Goal: Complete application form: Complete application form

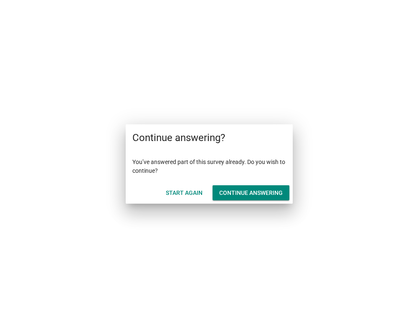
click at [248, 195] on div "Continue answering" at bounding box center [250, 193] width 63 height 9
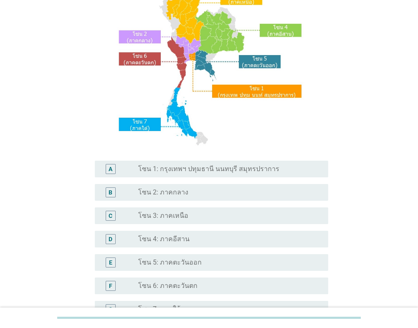
click at [191, 215] on div "radio_button_unchecked โซน 3: ภาคเหนือ" at bounding box center [226, 216] width 177 height 8
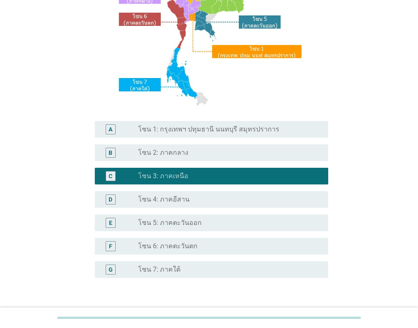
scroll to position [181, 0]
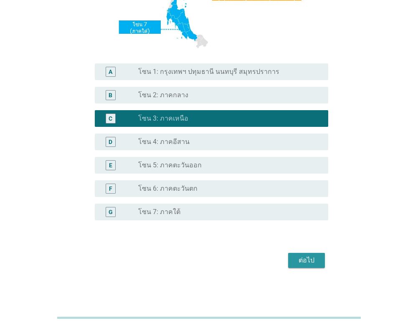
click at [305, 257] on div "ต่อไป" at bounding box center [306, 261] width 23 height 10
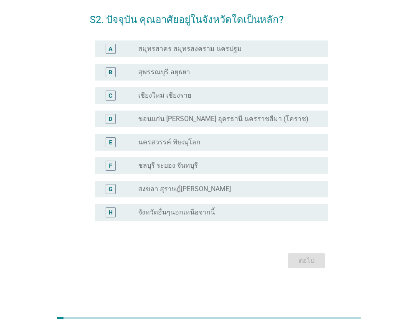
scroll to position [0, 0]
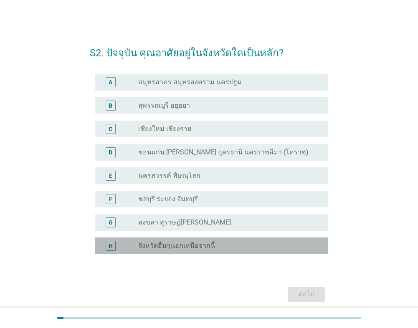
click at [183, 249] on label "จังหวัดอื่นๆนอกเหนือจากนี้" at bounding box center [176, 246] width 77 height 8
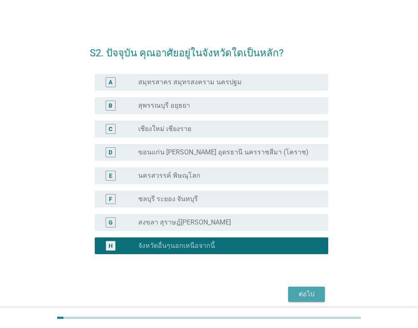
click at [296, 292] on div "ต่อไป" at bounding box center [306, 294] width 23 height 10
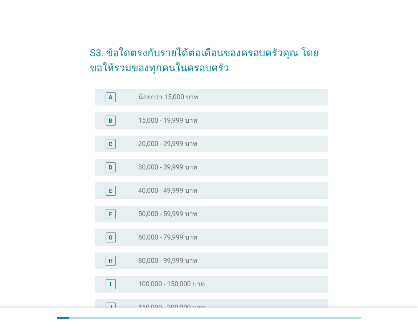
click at [181, 146] on label "20,000 - 29,999 บาท" at bounding box center [167, 144] width 59 height 8
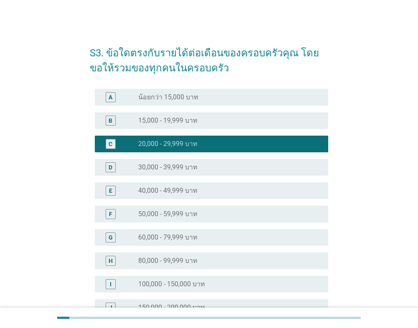
click at [185, 117] on label "15,000 - 19,999 บาท" at bounding box center [167, 120] width 59 height 8
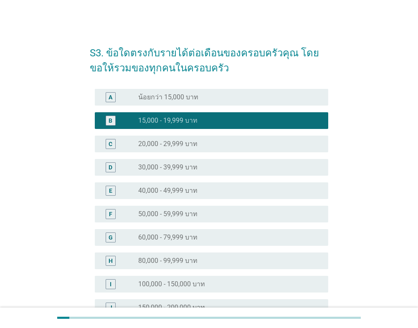
click at [194, 145] on label "20,000 - 29,999 บาท" at bounding box center [167, 144] width 59 height 8
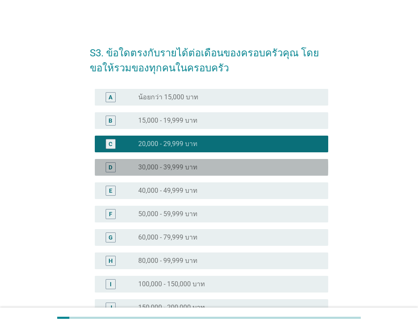
click at [188, 167] on label "30,000 - 39,999 บาท" at bounding box center [167, 167] width 59 height 8
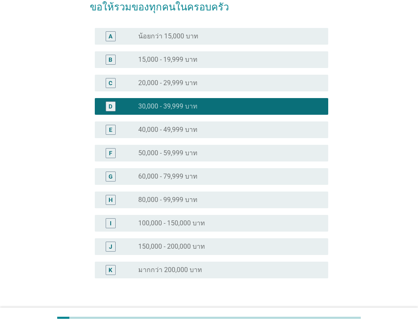
scroll to position [119, 0]
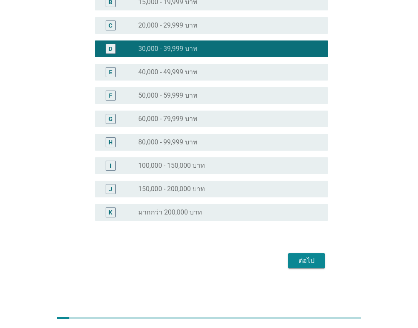
click at [307, 261] on div "ต่อไป" at bounding box center [306, 261] width 23 height 10
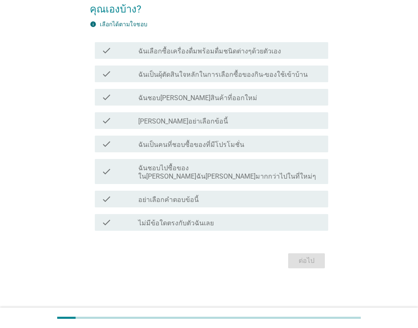
scroll to position [0, 0]
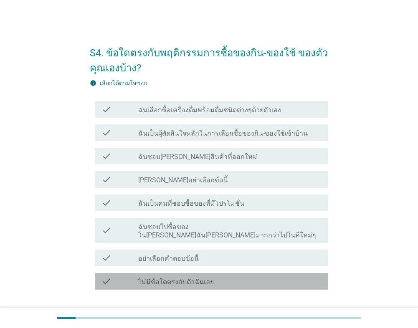
drag, startPoint x: 165, startPoint y: 275, endPoint x: 225, endPoint y: 291, distance: 62.3
click at [165, 278] on label "ไม่มีข้อใดตรงกับตัวฉันเลย" at bounding box center [176, 282] width 76 height 8
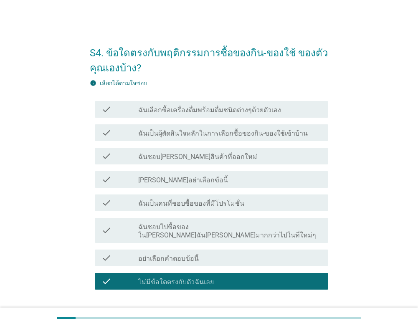
click at [314, 312] on button "ต่อไป" at bounding box center [306, 319] width 37 height 15
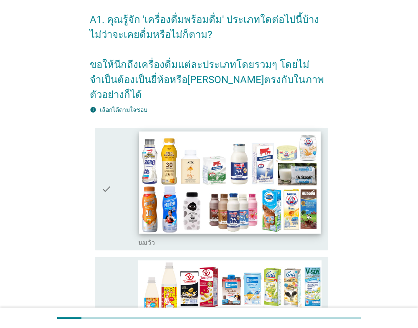
scroll to position [84, 0]
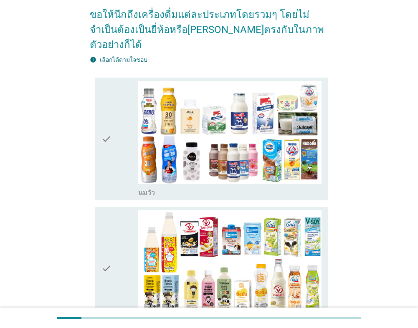
click at [125, 146] on div "check" at bounding box center [119, 139] width 37 height 116
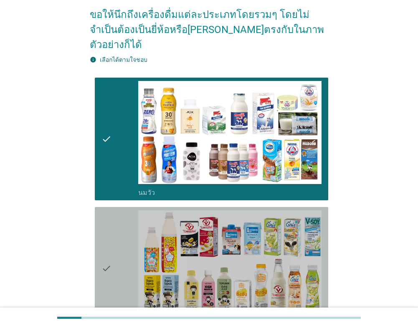
click at [115, 247] on div "check" at bounding box center [119, 268] width 37 height 116
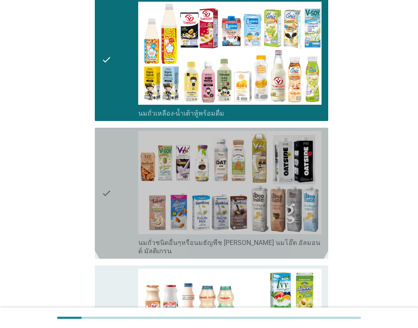
click at [113, 201] on div "check" at bounding box center [119, 193] width 37 height 124
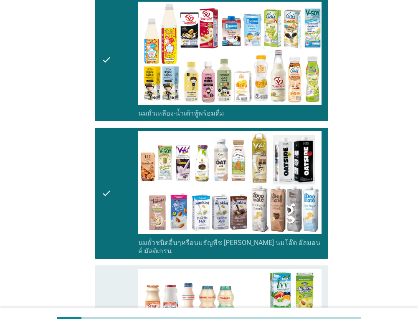
click at [108, 269] on icon "check" at bounding box center [106, 327] width 10 height 116
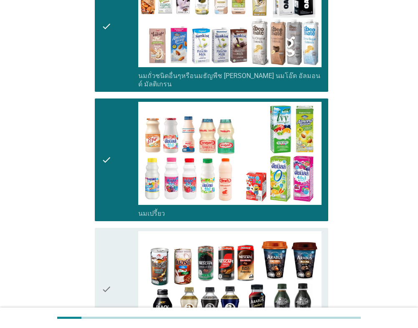
click at [109, 231] on icon "check" at bounding box center [106, 289] width 10 height 116
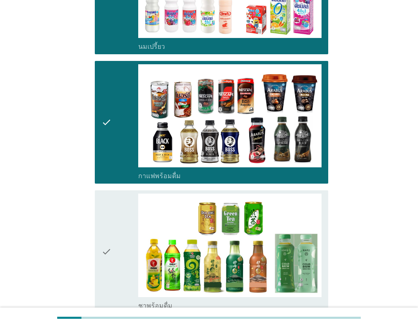
click at [101, 202] on div "check check_box_outline_blank ชาพร้อมดื่ม" at bounding box center [211, 251] width 233 height 123
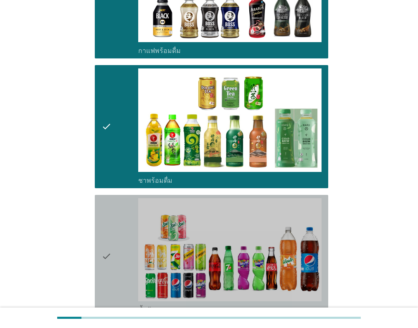
click at [109, 232] on icon "check" at bounding box center [106, 256] width 10 height 116
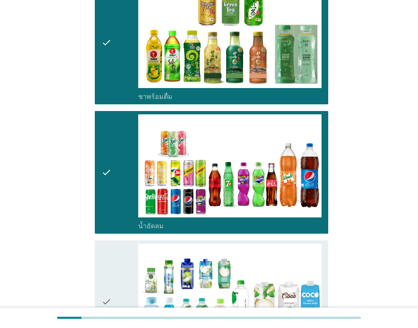
scroll to position [919, 0]
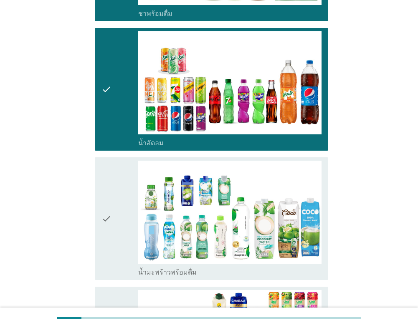
click at [104, 206] on icon "check" at bounding box center [106, 219] width 10 height 116
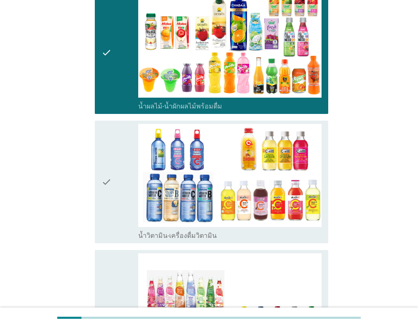
scroll to position [1294, 0]
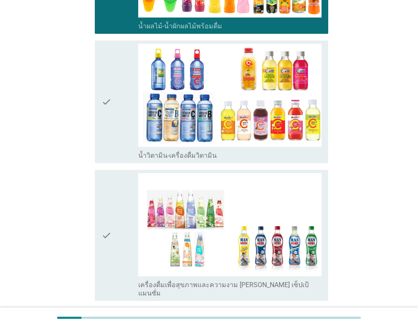
click at [116, 122] on div "check" at bounding box center [119, 102] width 37 height 116
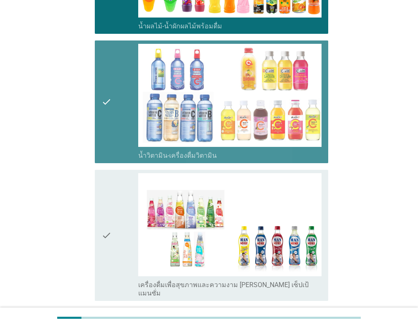
click at [114, 196] on div "check" at bounding box center [119, 235] width 37 height 124
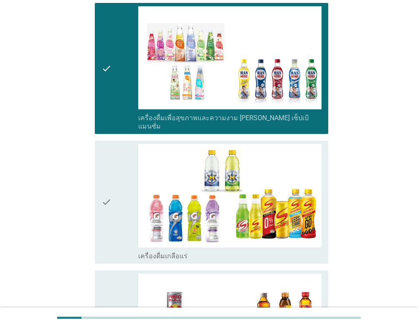
click at [115, 198] on div "check" at bounding box center [119, 202] width 37 height 116
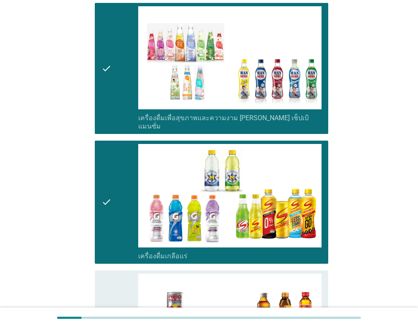
click at [112, 274] on div "check" at bounding box center [119, 332] width 37 height 116
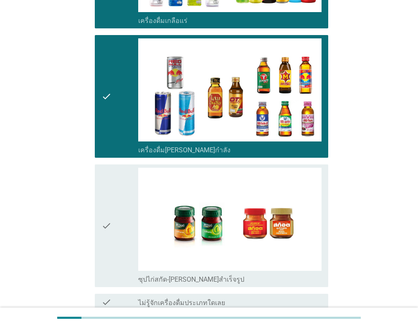
scroll to position [1712, 0]
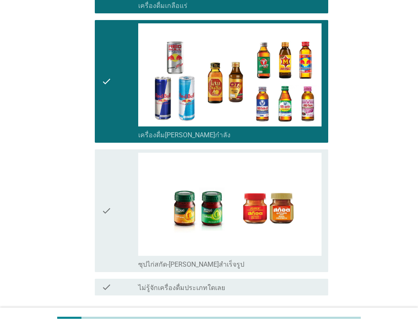
click at [113, 172] on div "check" at bounding box center [119, 211] width 37 height 116
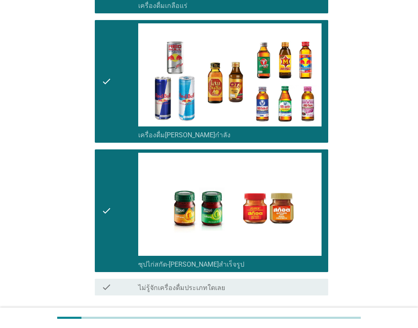
click at [302, 321] on div "ต่อไป" at bounding box center [306, 326] width 23 height 10
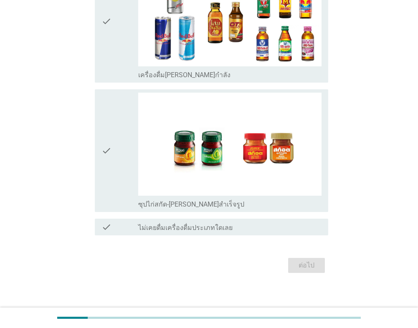
scroll to position [0, 0]
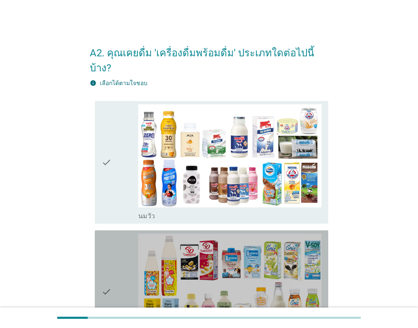
click at [104, 266] on icon "check" at bounding box center [106, 292] width 10 height 116
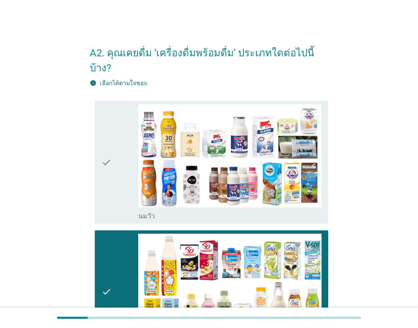
click at [134, 134] on div "check" at bounding box center [119, 162] width 37 height 116
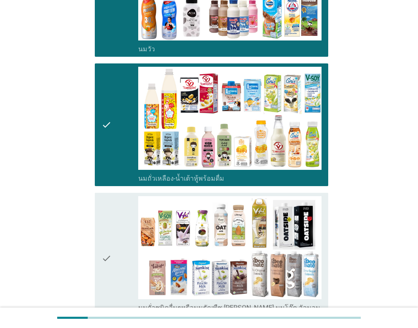
click at [125, 224] on div "check" at bounding box center [119, 258] width 37 height 124
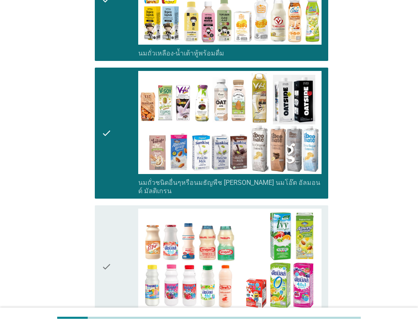
click at [125, 224] on div "check" at bounding box center [119, 267] width 37 height 116
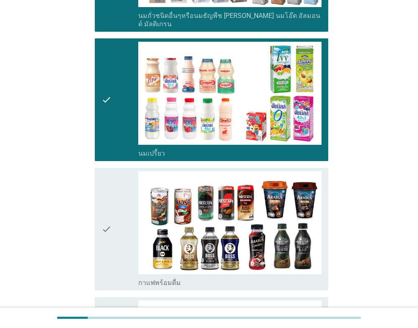
click at [125, 224] on div "check" at bounding box center [119, 229] width 37 height 116
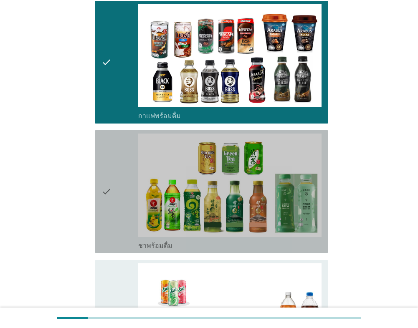
click at [125, 225] on div "check" at bounding box center [119, 192] width 37 height 116
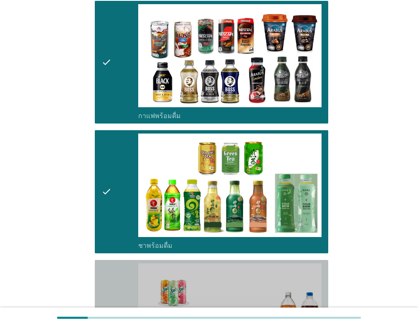
click at [119, 269] on div "check" at bounding box center [119, 321] width 37 height 116
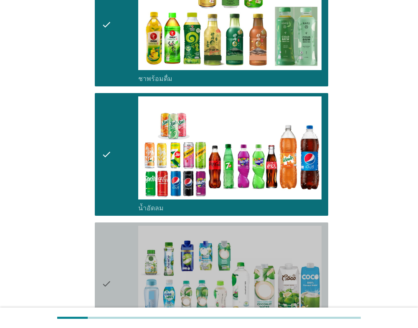
click at [118, 243] on div "check" at bounding box center [119, 284] width 37 height 116
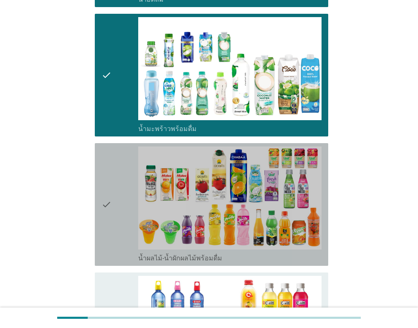
click at [118, 243] on div "check check_box_outline_blank น้ำผลไม้-น้ำผักผลไม้พร้อมดื่ม" at bounding box center [211, 204] width 233 height 123
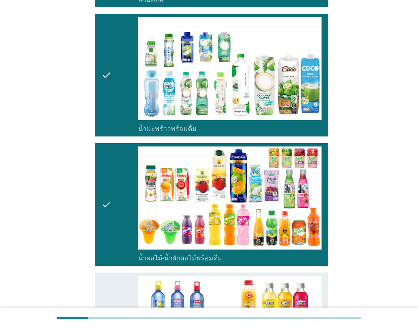
click at [118, 276] on div "check" at bounding box center [119, 334] width 37 height 116
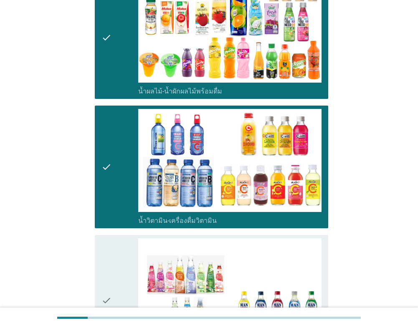
click at [118, 258] on div "check" at bounding box center [119, 300] width 37 height 124
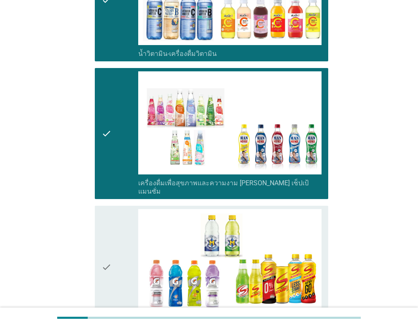
click at [118, 248] on div "check" at bounding box center [119, 267] width 37 height 116
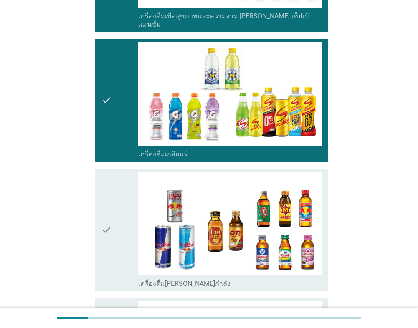
click at [118, 221] on div "check" at bounding box center [119, 230] width 37 height 116
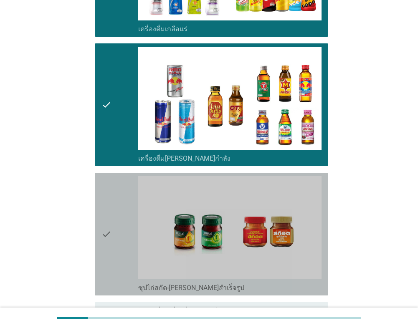
click at [111, 205] on icon "check" at bounding box center [106, 234] width 10 height 116
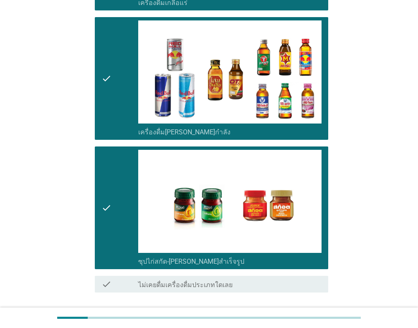
scroll to position [1685, 0]
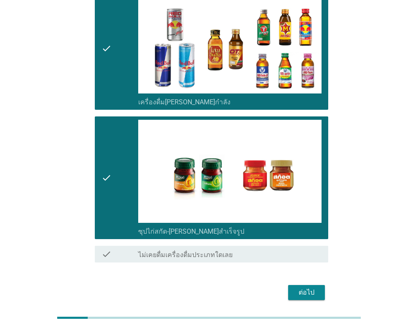
click at [313, 285] on button "ต่อไป" at bounding box center [306, 292] width 37 height 15
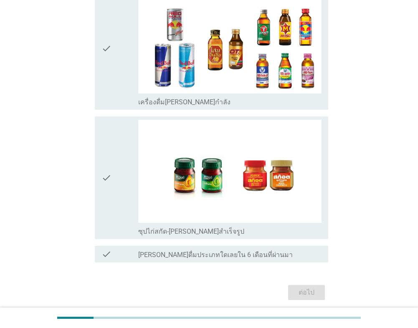
scroll to position [0, 0]
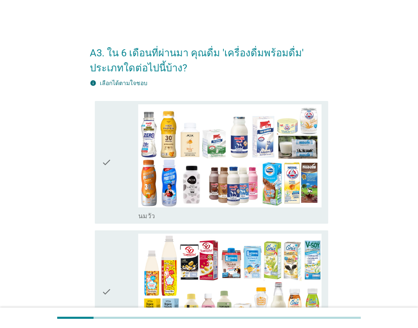
drag, startPoint x: 125, startPoint y: 186, endPoint x: 121, endPoint y: 202, distance: 17.2
click at [125, 186] on div "check" at bounding box center [119, 162] width 37 height 116
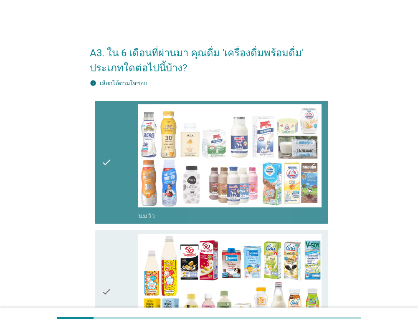
click at [119, 238] on div "check" at bounding box center [119, 292] width 37 height 116
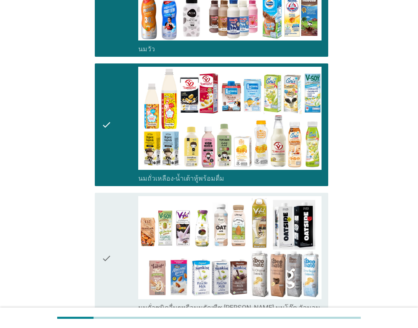
click at [120, 240] on div "check" at bounding box center [119, 258] width 37 height 124
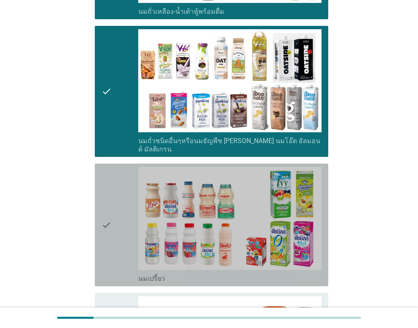
click at [120, 235] on div "check" at bounding box center [119, 225] width 37 height 116
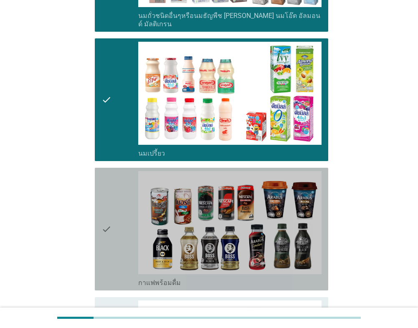
click at [120, 235] on div "check" at bounding box center [119, 229] width 37 height 116
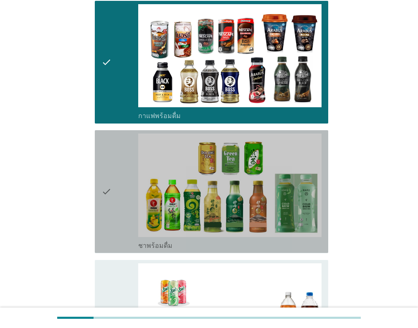
click at [115, 221] on div "check" at bounding box center [119, 192] width 37 height 116
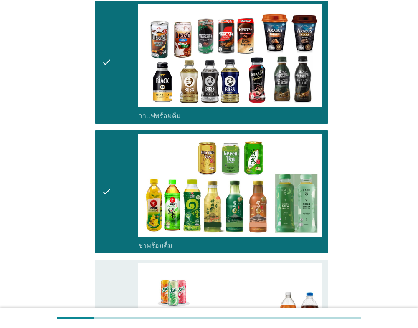
click at [110, 271] on icon "check" at bounding box center [106, 321] width 10 height 116
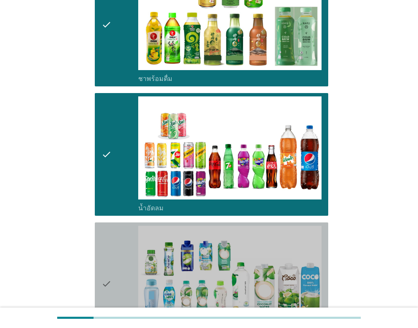
click at [109, 269] on icon "check" at bounding box center [106, 284] width 10 height 116
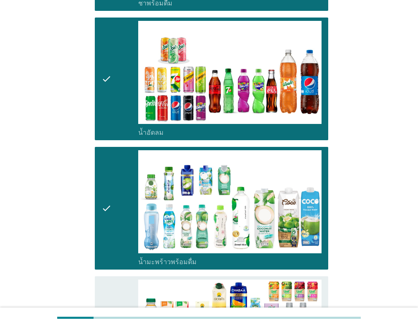
scroll to position [1002, 0]
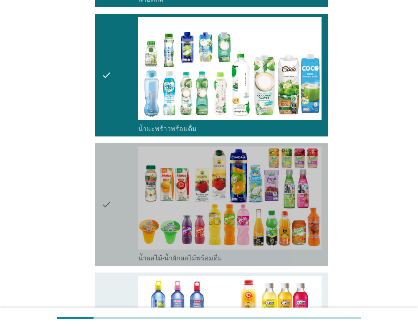
click at [111, 251] on icon "check" at bounding box center [106, 205] width 10 height 116
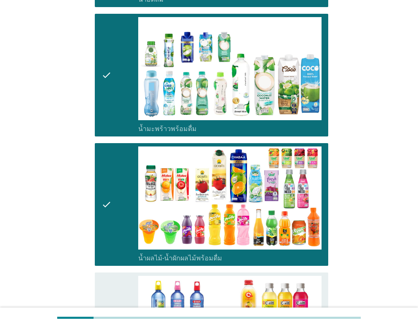
click at [111, 276] on div "check" at bounding box center [119, 334] width 37 height 116
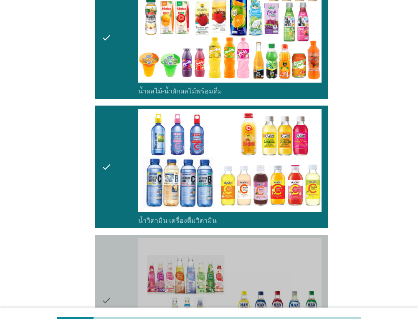
click at [112, 273] on div "check" at bounding box center [119, 300] width 37 height 124
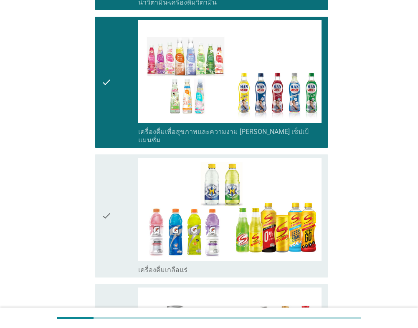
scroll to position [1461, 0]
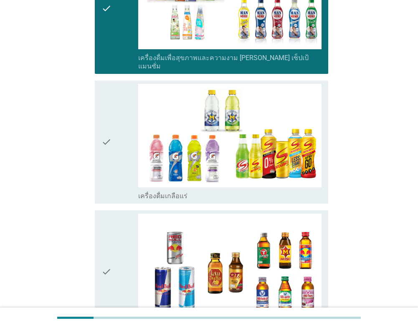
click at [121, 214] on div "check" at bounding box center [119, 272] width 37 height 116
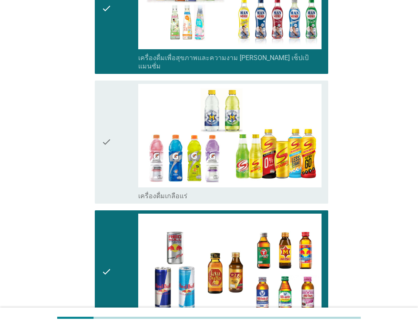
click at [123, 152] on div "check" at bounding box center [119, 142] width 37 height 116
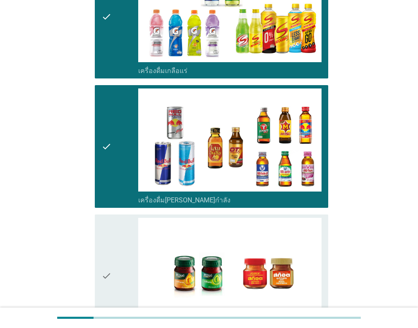
click at [131, 221] on div "check" at bounding box center [119, 276] width 37 height 116
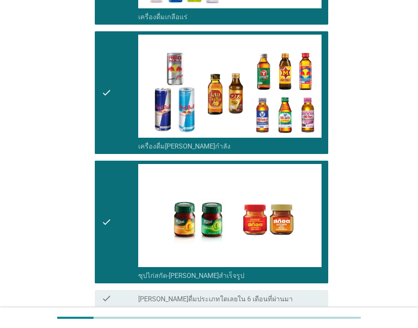
scroll to position [1700, 0]
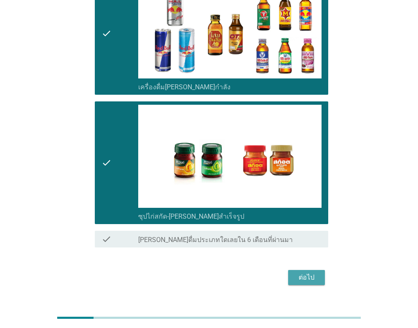
click at [308, 273] on div "ต่อไป" at bounding box center [306, 278] width 23 height 10
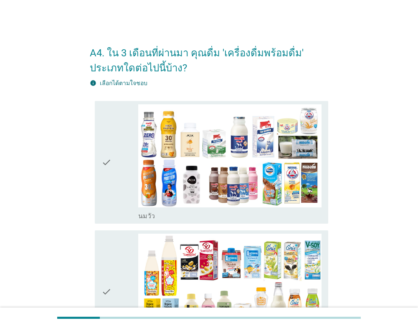
click at [116, 182] on div "check" at bounding box center [119, 162] width 37 height 116
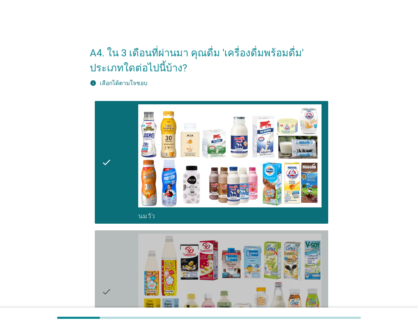
click at [127, 262] on div "check" at bounding box center [119, 292] width 37 height 116
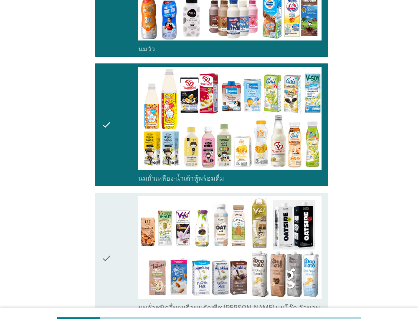
click at [127, 262] on div "check" at bounding box center [119, 258] width 37 height 124
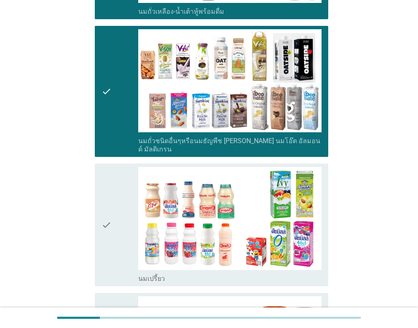
click at [124, 234] on div "check" at bounding box center [119, 225] width 37 height 116
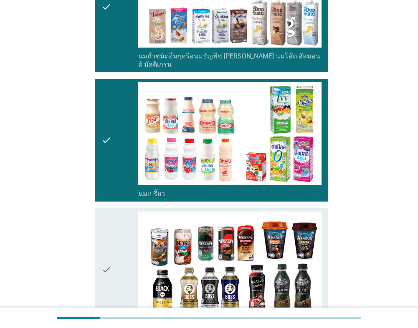
scroll to position [501, 0]
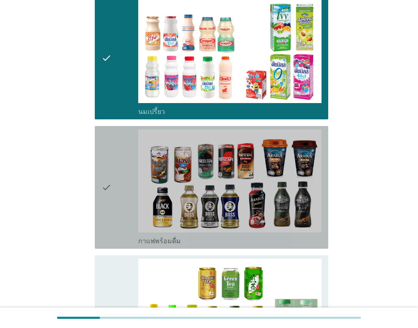
click at [122, 234] on div "check" at bounding box center [119, 187] width 37 height 116
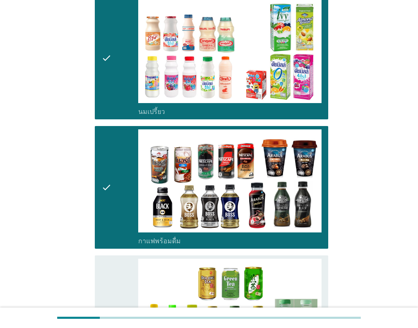
click at [116, 276] on div "check" at bounding box center [119, 317] width 37 height 116
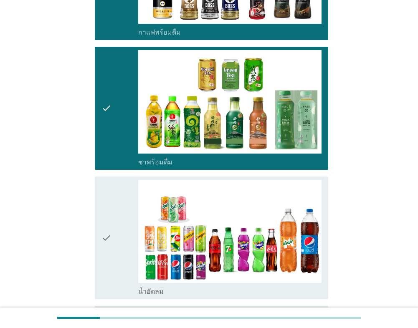
click at [117, 246] on div "check" at bounding box center [119, 238] width 37 height 116
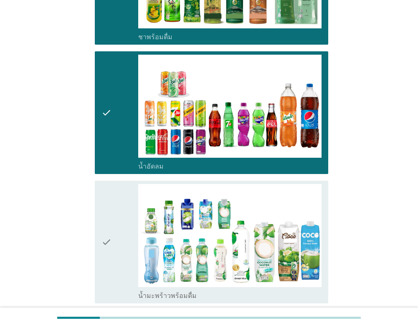
click at [119, 235] on div "check" at bounding box center [119, 242] width 37 height 116
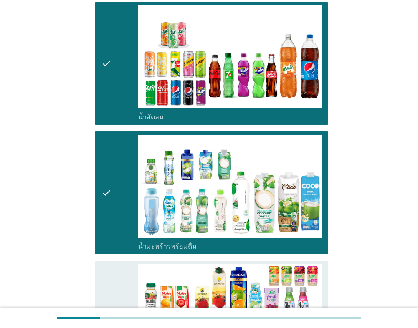
scroll to position [1002, 0]
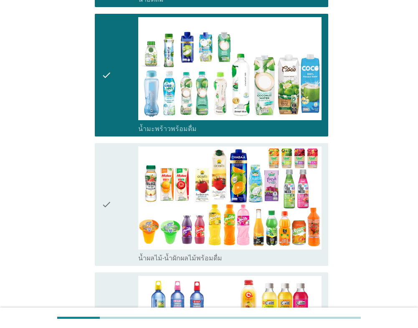
click at [119, 235] on div "check" at bounding box center [119, 205] width 37 height 116
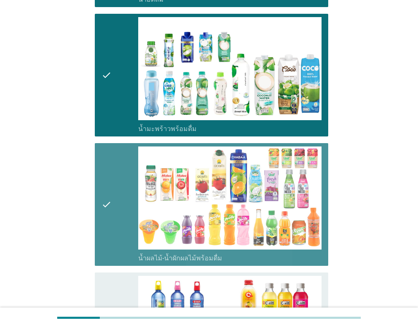
click at [124, 277] on div "check" at bounding box center [119, 334] width 37 height 116
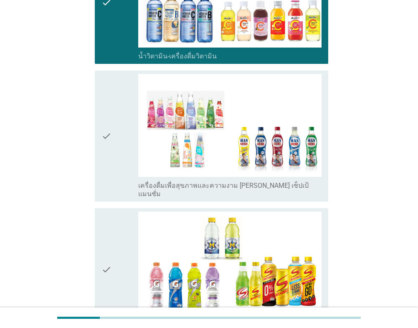
scroll to position [1336, 0]
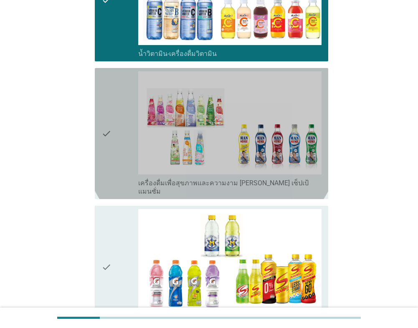
click at [127, 167] on div "check" at bounding box center [119, 133] width 37 height 124
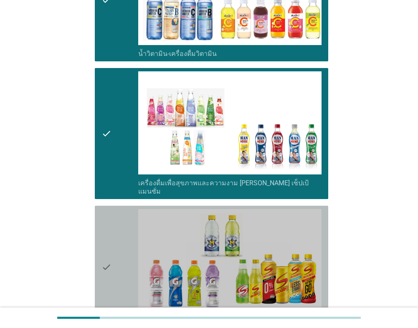
click at [123, 214] on div "check" at bounding box center [119, 267] width 37 height 116
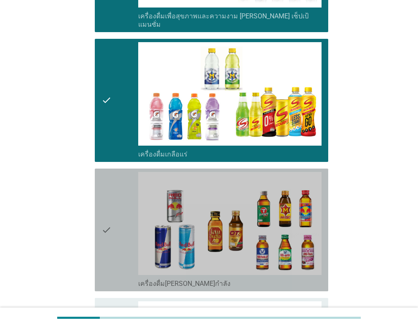
click at [125, 229] on div "check" at bounding box center [119, 230] width 37 height 116
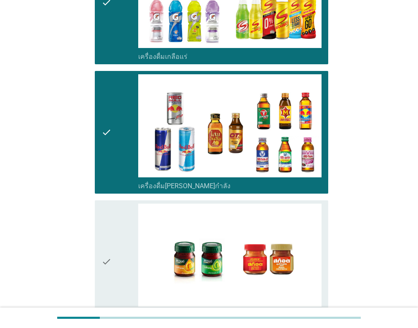
scroll to position [1670, 0]
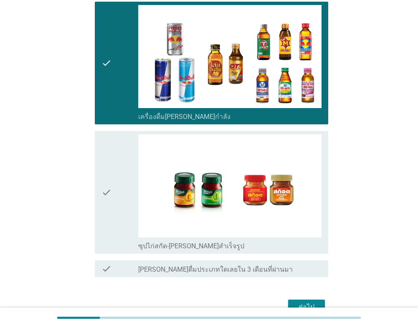
click at [121, 199] on div "check" at bounding box center [119, 192] width 37 height 116
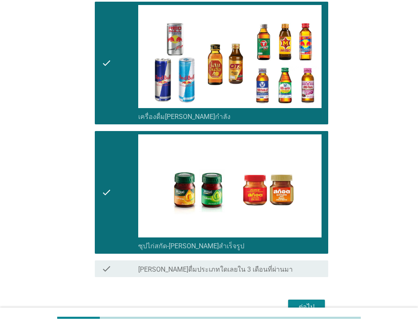
click at [296, 302] on div "ต่อไป" at bounding box center [306, 307] width 23 height 10
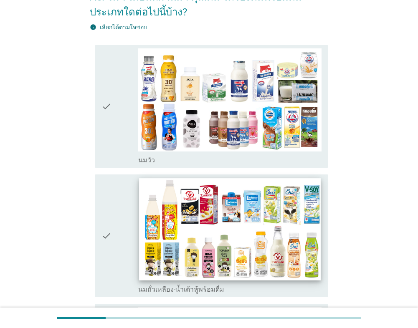
scroll to position [167, 0]
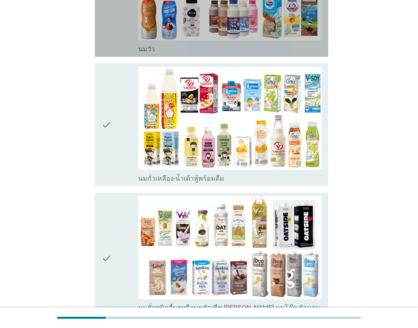
drag, startPoint x: 124, startPoint y: 45, endPoint x: 128, endPoint y: 101, distance: 57.0
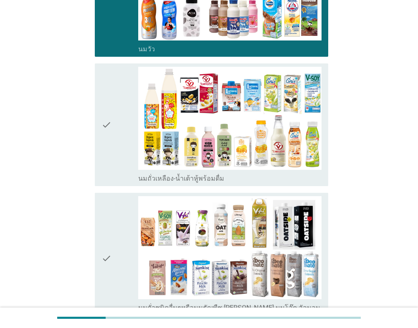
drag, startPoint x: 127, startPoint y: 118, endPoint x: 111, endPoint y: 182, distance: 66.0
click at [127, 119] on div "check" at bounding box center [119, 125] width 37 height 116
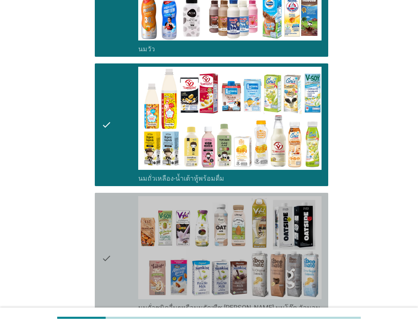
drag, startPoint x: 118, startPoint y: 212, endPoint x: 118, endPoint y: 219, distance: 7.1
click at [118, 213] on div "check" at bounding box center [119, 258] width 37 height 124
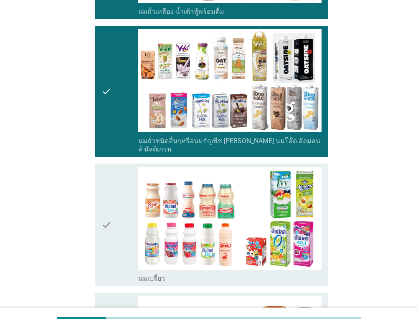
click at [114, 206] on div "check" at bounding box center [119, 225] width 37 height 116
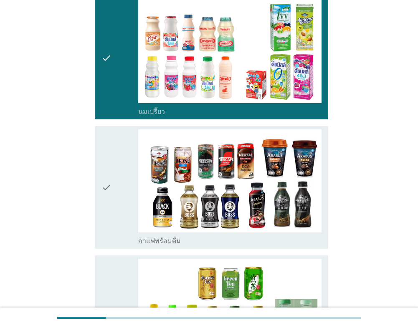
click at [104, 203] on icon "check" at bounding box center [106, 187] width 10 height 116
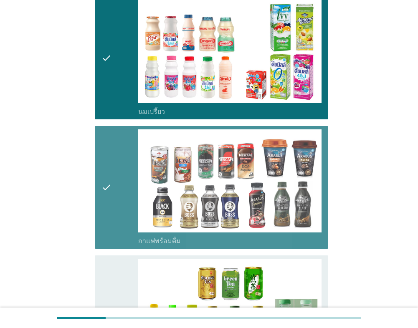
click at [104, 259] on icon "check" at bounding box center [106, 317] width 10 height 116
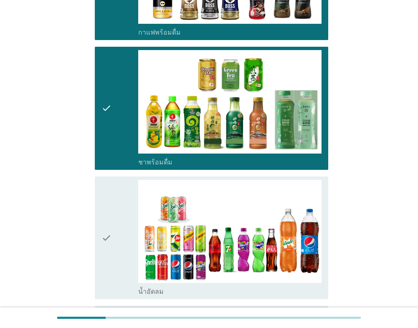
click at [99, 218] on div "check check_box_outline_blank น้ำอัดลม" at bounding box center [211, 238] width 233 height 123
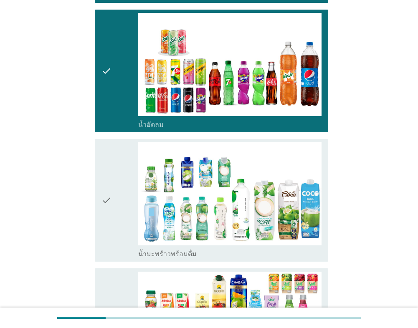
click at [105, 216] on icon "check" at bounding box center [106, 200] width 10 height 116
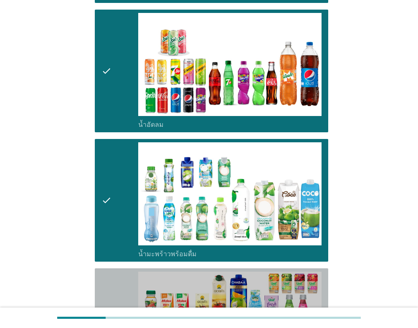
click at [111, 273] on icon "check" at bounding box center [106, 330] width 10 height 116
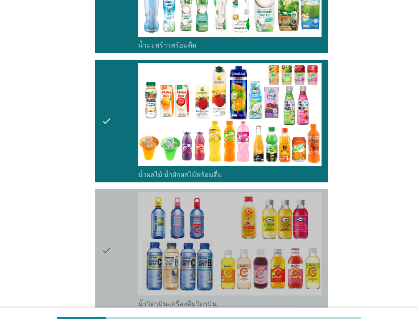
click at [106, 248] on icon "check" at bounding box center [106, 250] width 10 height 116
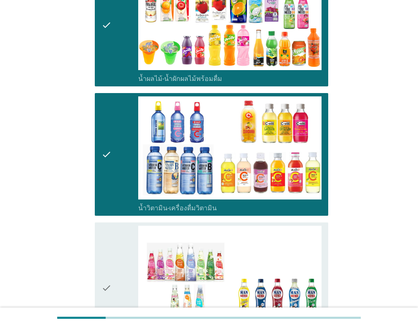
scroll to position [1294, 0]
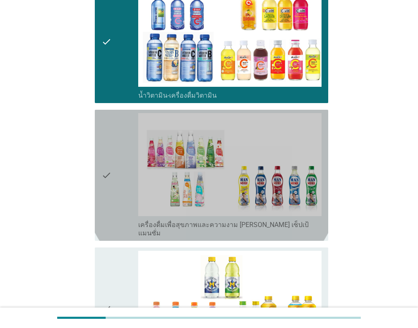
click at [123, 215] on div "check" at bounding box center [119, 175] width 37 height 124
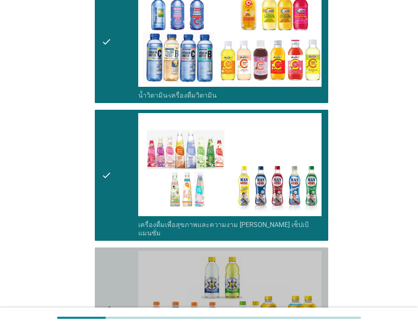
click at [118, 261] on div "check" at bounding box center [119, 309] width 37 height 116
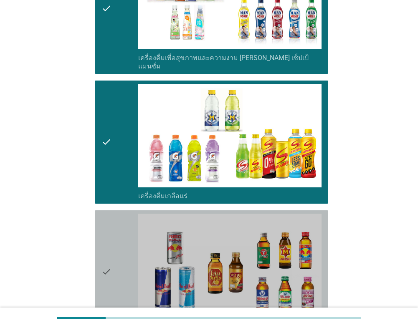
click at [119, 258] on div "check" at bounding box center [119, 272] width 37 height 116
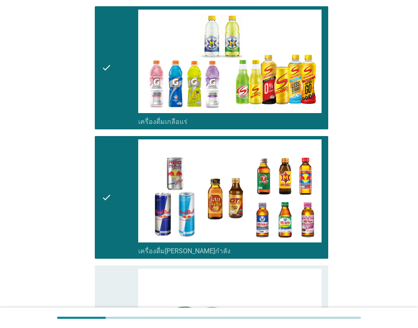
scroll to position [1670, 0]
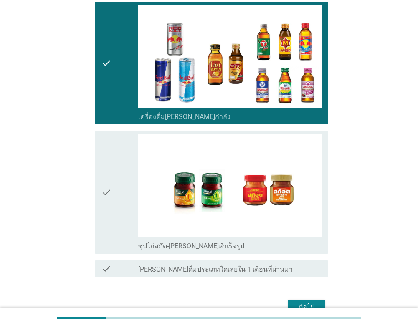
click at [116, 201] on div "check" at bounding box center [119, 192] width 37 height 116
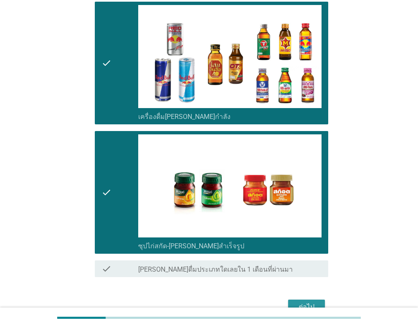
click at [296, 302] on div "ต่อไป" at bounding box center [306, 307] width 23 height 10
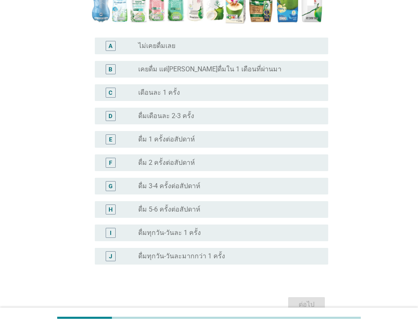
scroll to position [251, 0]
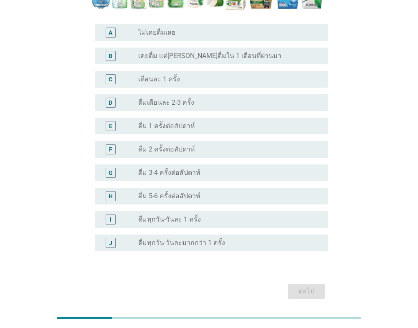
click at [157, 192] on label "ดื่ม 5-6 ครั้งต่อสัปดาห์" at bounding box center [169, 196] width 62 height 8
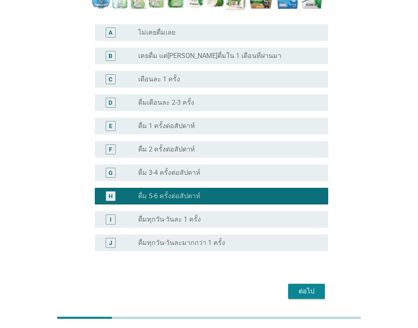
click at [180, 169] on label "ดื่ม 3-4 ครั้งต่อสัปดาห์" at bounding box center [169, 173] width 62 height 8
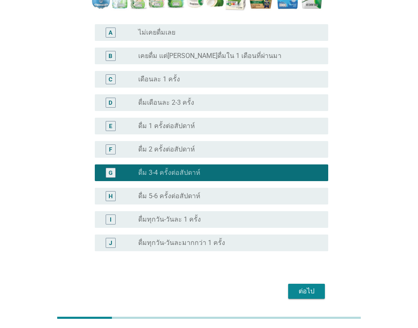
click at [298, 286] on div "ต่อไป" at bounding box center [306, 291] width 23 height 10
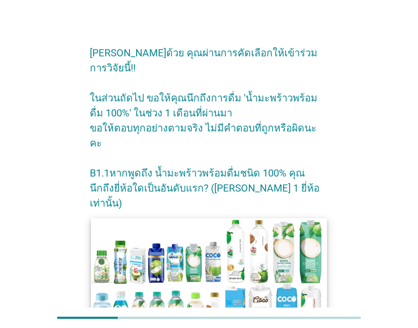
scroll to position [148, 0]
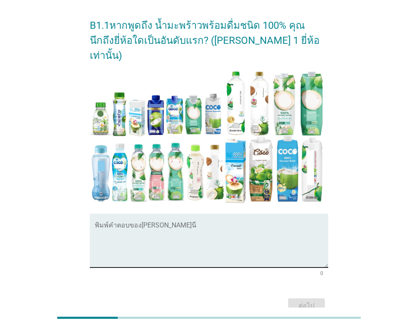
click at [175, 224] on textarea "พิมพ์คำตอบของคุณ ที่นี่" at bounding box center [211, 246] width 233 height 44
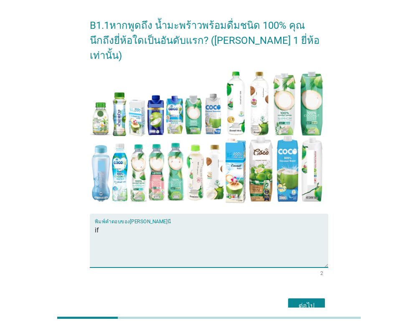
type textarea "if"
click at [309, 299] on button "ต่อไป" at bounding box center [306, 306] width 37 height 15
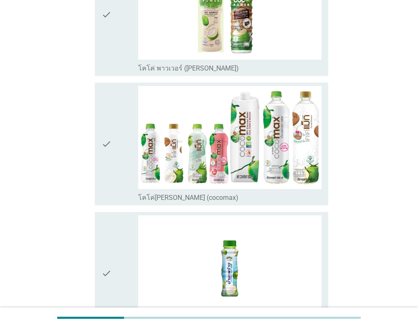
scroll to position [0, 0]
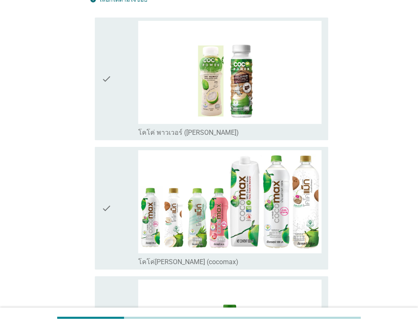
click at [105, 215] on icon "check" at bounding box center [106, 208] width 10 height 116
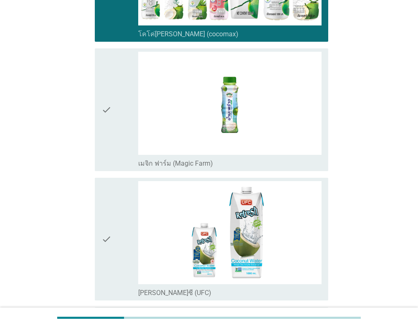
scroll to position [418, 0]
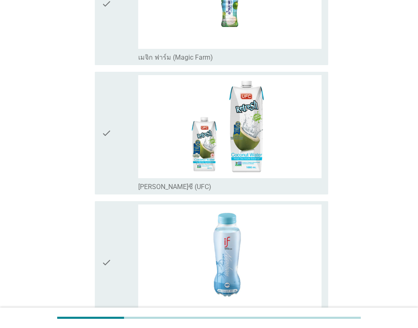
click at [121, 229] on div "check" at bounding box center [119, 263] width 37 height 116
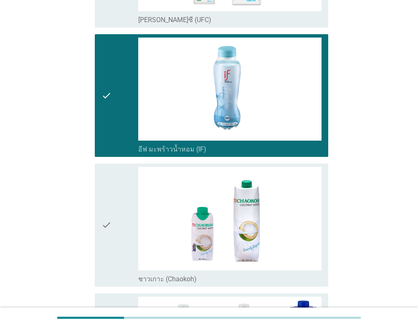
scroll to position [710, 0]
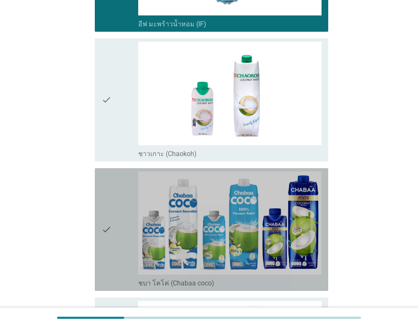
click at [113, 229] on div "check" at bounding box center [119, 230] width 37 height 116
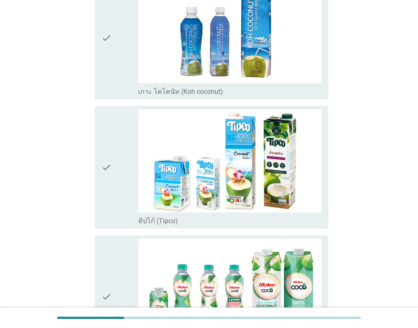
scroll to position [1044, 0]
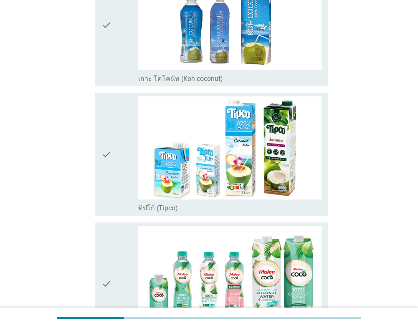
click at [104, 177] on icon "check" at bounding box center [106, 154] width 10 height 116
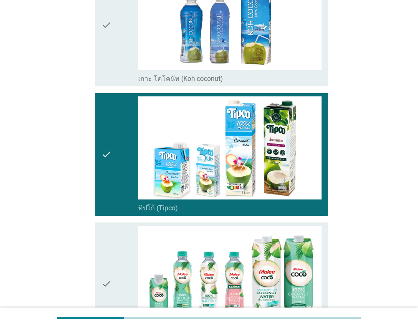
click at [113, 250] on div "check" at bounding box center [119, 284] width 37 height 116
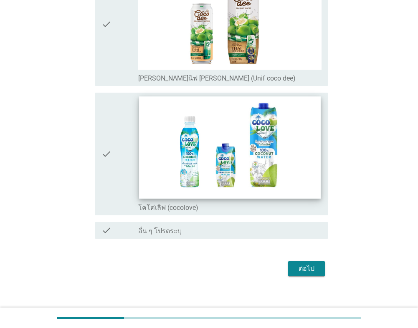
scroll to position [1570, 0]
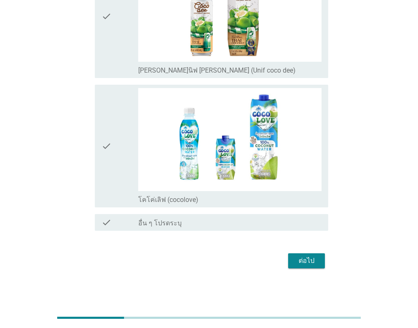
click at [308, 260] on div "ต่อไป" at bounding box center [306, 261] width 23 height 10
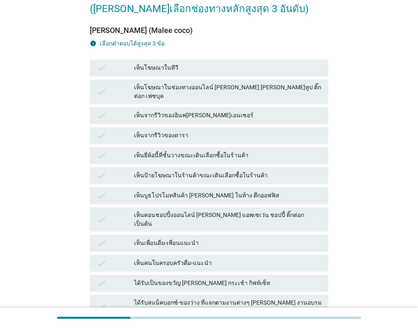
scroll to position [84, 0]
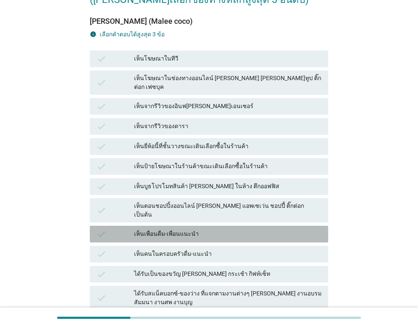
click at [174, 229] on div "เห็นเพื่อนดื่ม-เพื่อนแนะนำ" at bounding box center [227, 234] width 187 height 10
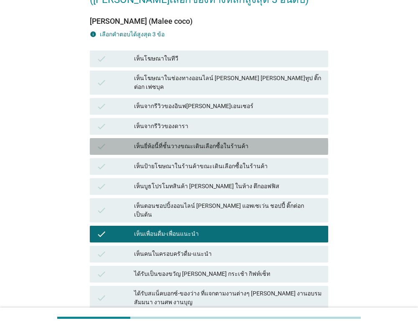
click at [183, 142] on div "เห็นยี่ห้อนี้ที่ชั้นวางขณะเดินเลือกซื้อในร้านค้า" at bounding box center [227, 147] width 187 height 10
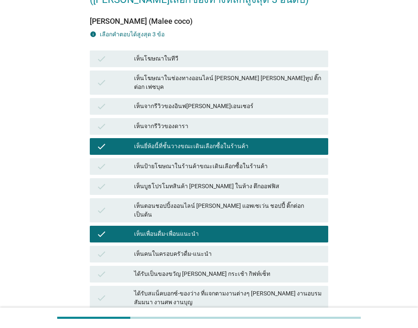
click at [184, 125] on div "check เห็นจากรีวิวของดารา" at bounding box center [209, 126] width 238 height 17
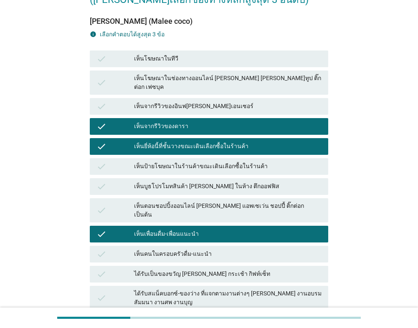
click at [200, 101] on div "เห็นจากรีวิวของอินฟ[PERSON_NAME]เอนเซอร์" at bounding box center [227, 106] width 187 height 10
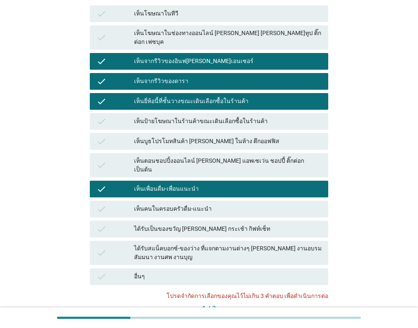
scroll to position [173, 0]
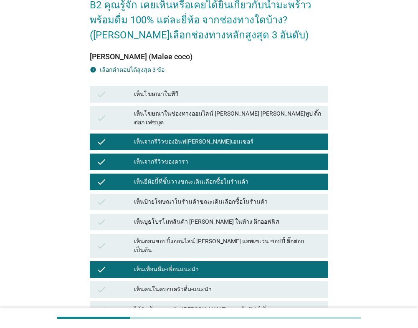
click at [190, 137] on div "เห็นจากรีวิวของอินฟ[PERSON_NAME]เอนเซอร์" at bounding box center [227, 142] width 187 height 10
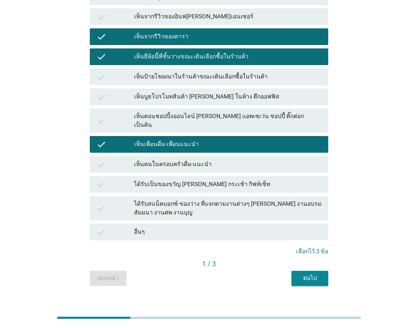
click at [170, 32] on div "เห็นจากรีวิวของดารา" at bounding box center [227, 37] width 187 height 10
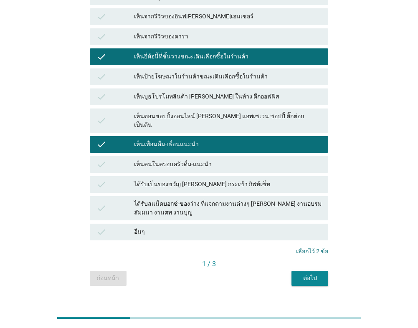
click at [182, 12] on div "เห็นจากรีวิวของอินฟ[PERSON_NAME]เอนเซอร์" at bounding box center [227, 17] width 187 height 10
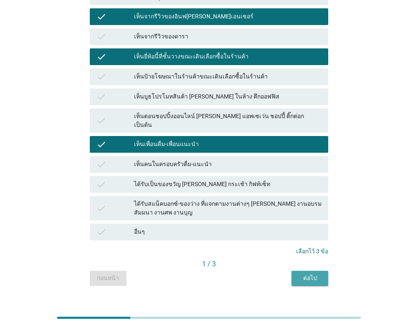
click at [311, 274] on div "ต่อไป" at bounding box center [309, 278] width 23 height 9
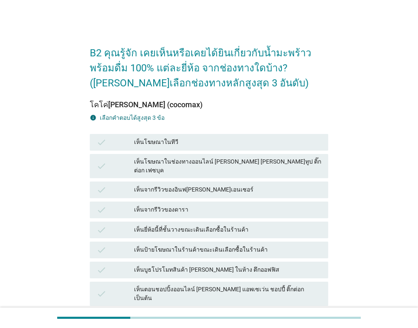
click at [203, 251] on div "check เห็นป้ายโฆษณาในร้านค้าขณะเดินเลือกซื้อในร้านค้า" at bounding box center [209, 250] width 238 height 17
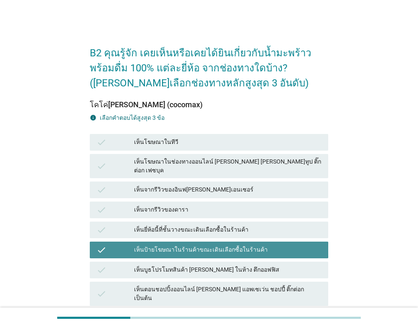
click at [190, 282] on div "check เห็นตอนชอปปิ้งออนไลน์ [PERSON_NAME] แอพเซเว่น ชอปปี้ ติ๊กต่อก เป็นต้น" at bounding box center [209, 294] width 238 height 24
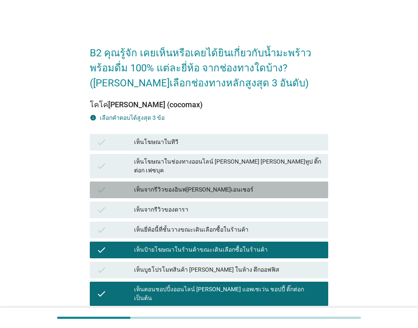
click at [205, 189] on div "check เห็นจากรีวิวของอินฟ[PERSON_NAME]เอนเซอร์" at bounding box center [209, 190] width 238 height 17
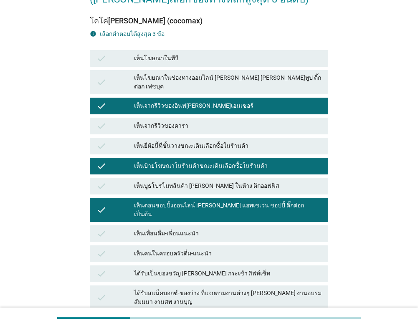
scroll to position [167, 0]
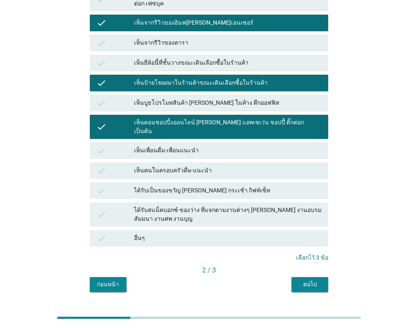
click at [312, 266] on div "2 / 3" at bounding box center [209, 272] width 238 height 12
click at [311, 280] on div "ต่อไป" at bounding box center [309, 284] width 23 height 9
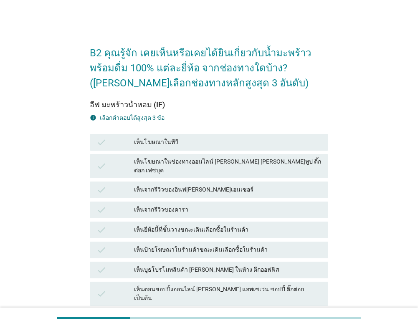
click at [210, 240] on div "check เห็นป้ายโฆษณาในร้านค้าขณะเดินเลือกซื้อในร้านค้า" at bounding box center [209, 250] width 242 height 20
click at [181, 280] on div "check เห็นตอนชอปปิ้งออนไลน์ [PERSON_NAME] แอพเซเว่น ชอปปี้ ติ๊กต่อก เป็นต้น" at bounding box center [209, 294] width 242 height 28
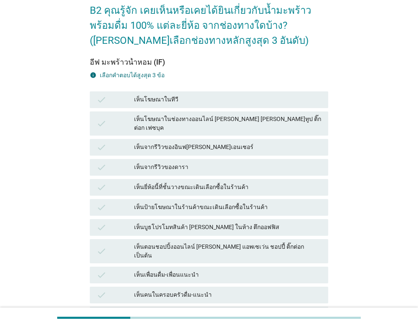
scroll to position [84, 0]
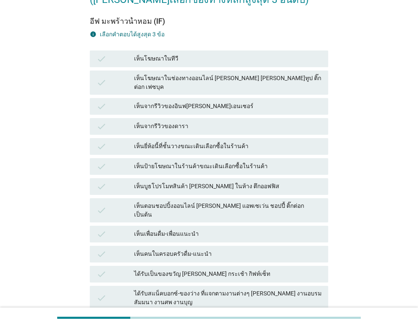
click at [213, 226] on div "check เห็นเพื่อนดื่ม-เพื่อนแนะนำ" at bounding box center [209, 234] width 238 height 17
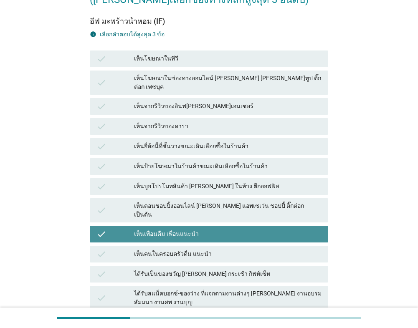
click at [209, 162] on div "เห็นป้ายโฆษณาในร้านค้าขณะเดินเลือกซื้อในร้านค้า" at bounding box center [227, 167] width 187 height 10
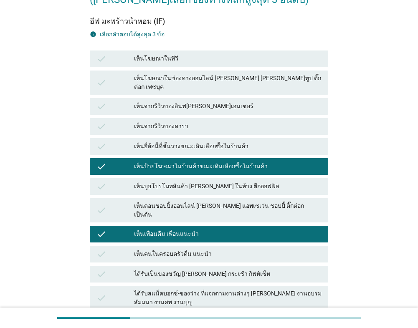
click at [223, 128] on div "check เห็นจากรีวิวของดารา" at bounding box center [209, 126] width 242 height 20
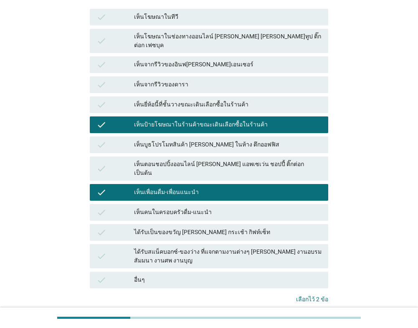
click at [226, 205] on div "check เห็นคนในครอบครัวดื่ม-แนะนำ" at bounding box center [209, 212] width 238 height 17
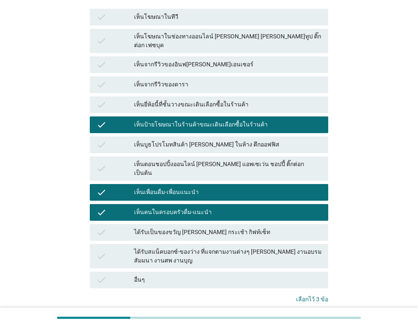
scroll to position [167, 0]
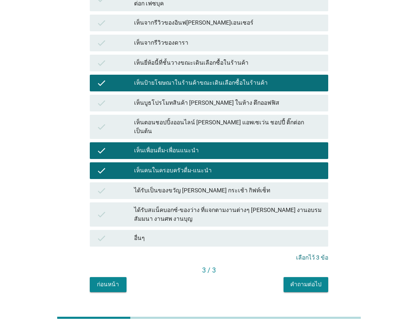
click at [299, 280] on div "คำถามต่อไป" at bounding box center [305, 284] width 31 height 9
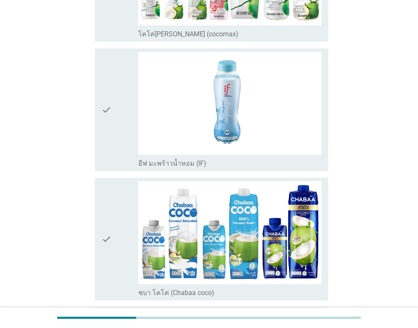
scroll to position [0, 0]
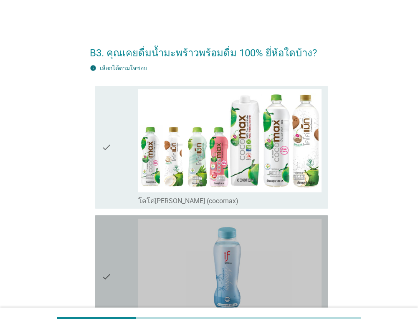
click at [113, 265] on div "check" at bounding box center [119, 277] width 37 height 116
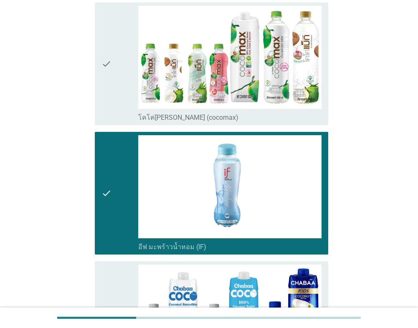
click at [118, 39] on div "check" at bounding box center [119, 64] width 37 height 116
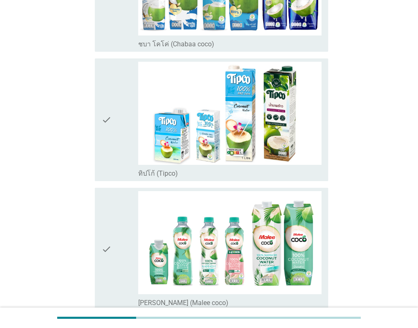
scroll to position [418, 0]
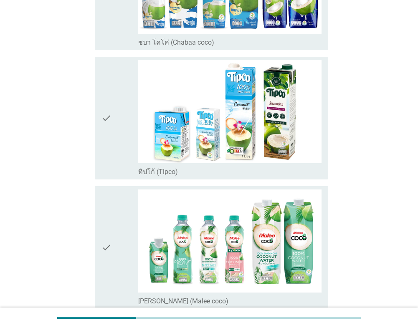
click at [97, 133] on div "check check_box_outline_blank ทิปโก้ (Tipco)" at bounding box center [211, 118] width 233 height 123
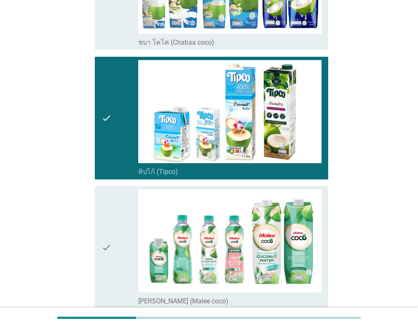
click at [115, 218] on div "check" at bounding box center [119, 248] width 37 height 116
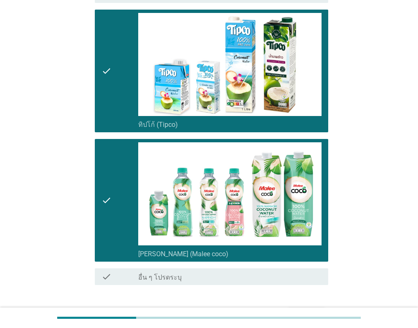
scroll to position [519, 0]
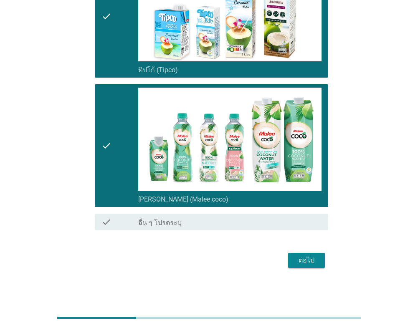
drag, startPoint x: 286, startPoint y: 250, endPoint x: 291, endPoint y: 253, distance: 6.3
click at [291, 253] on button "ต่อไป" at bounding box center [306, 260] width 37 height 15
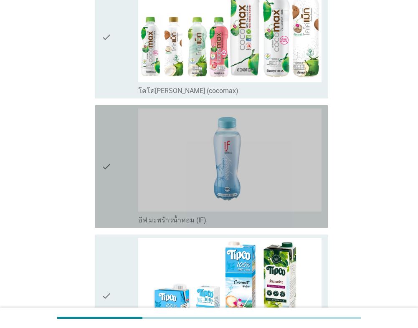
click at [96, 200] on div "check check_box_outline_blank อีฟ มะพร้าวน้ำหอม (IF)" at bounding box center [211, 166] width 233 height 123
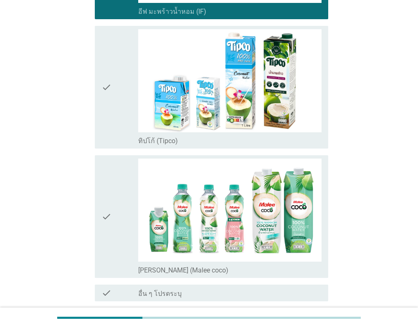
click at [104, 230] on icon "check" at bounding box center [106, 217] width 10 height 116
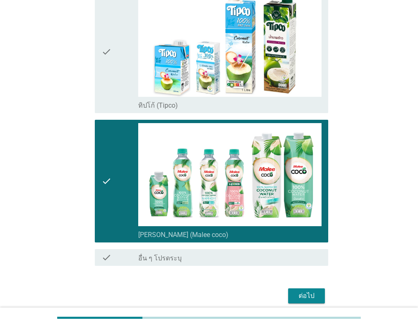
scroll to position [405, 0]
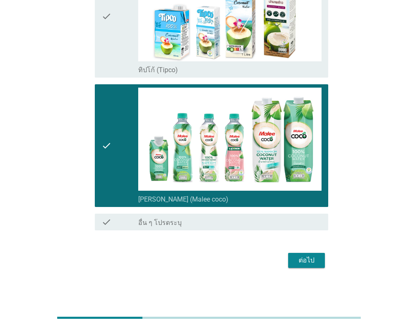
click at [295, 259] on div "ต่อไป" at bounding box center [306, 261] width 23 height 10
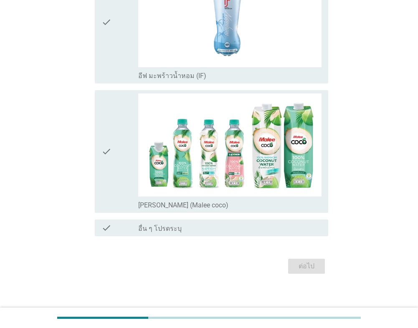
scroll to position [146, 0]
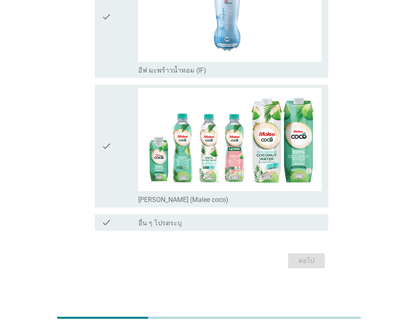
click at [131, 51] on div "check" at bounding box center [119, 17] width 37 height 116
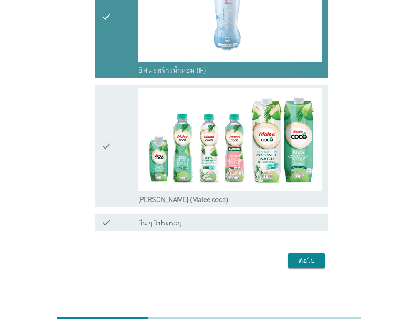
click at [118, 128] on div "check" at bounding box center [119, 146] width 37 height 116
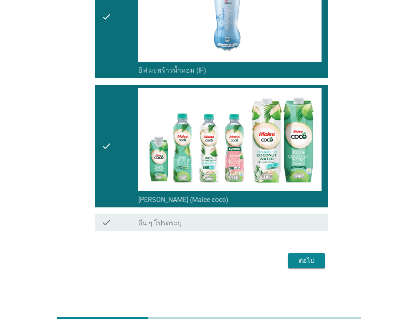
click at [337, 262] on div "B5. ใน 3 เดือนที่ผ่านมา คุณดื่มน้ำมะพร้าวพร้อมดื่ม 100% ยี่ห้อใดบ้าง? info เลือ…" at bounding box center [209, 81] width 378 height 393
click at [306, 263] on div "ต่อไป" at bounding box center [306, 261] width 23 height 10
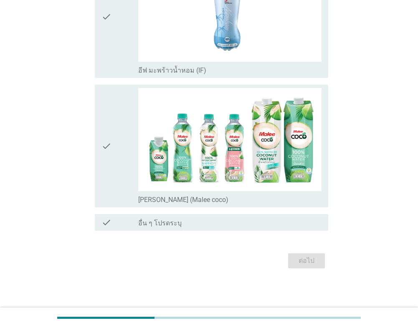
scroll to position [0, 0]
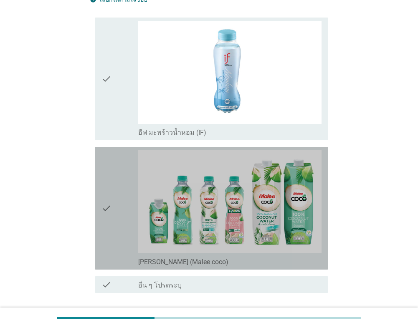
click at [114, 213] on div "check" at bounding box center [119, 208] width 37 height 116
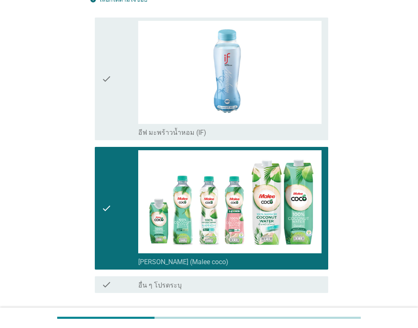
click at [115, 127] on div "check" at bounding box center [119, 79] width 37 height 116
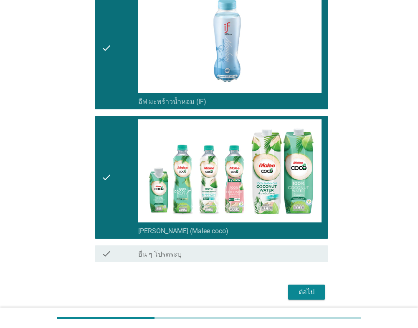
scroll to position [146, 0]
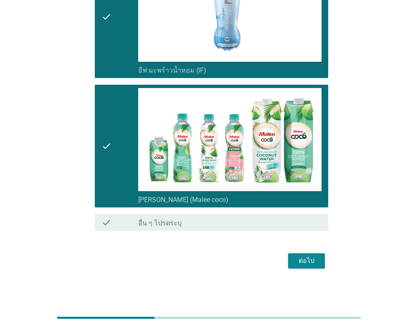
click at [301, 259] on div "ต่อไป" at bounding box center [306, 261] width 23 height 10
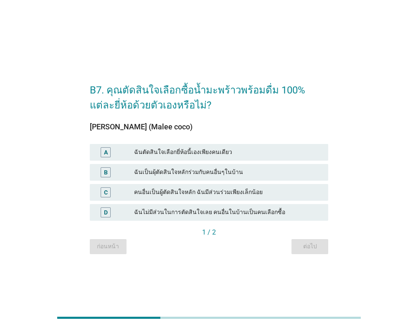
click at [211, 191] on div "คนอื่นเป็นผู้ตัดสินใจหลัก ฉันมีส่วนร่วมเพียงเล็กน้อย" at bounding box center [227, 192] width 187 height 10
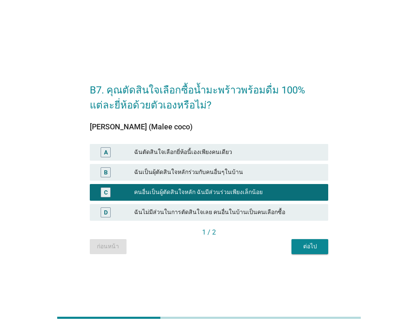
click at [306, 248] on div "ต่อไป" at bounding box center [309, 246] width 23 height 9
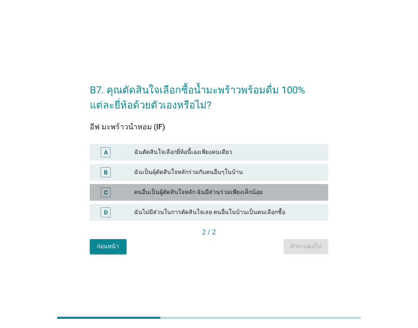
click at [178, 189] on div "คนอื่นเป็นผู้ตัดสินใจหลัก ฉันมีส่วนร่วมเพียงเล็กน้อย" at bounding box center [227, 192] width 187 height 10
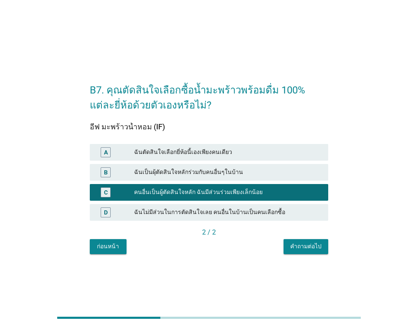
click at [319, 249] on div "คำถามต่อไป" at bounding box center [305, 246] width 31 height 9
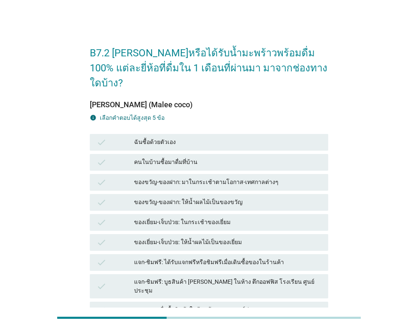
click at [215, 194] on div "check ของขวัญ-ของฝาก: ให้น้ำผลไม้เป็นของขวัญ" at bounding box center [209, 202] width 238 height 17
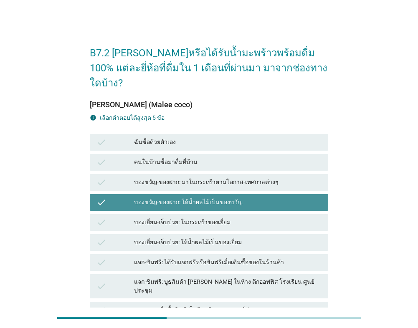
click at [203, 238] on div "ของเยี่ยม-เจ็บป่วย: ให้น้ำผลไม้เป็นของเยี่ยม" at bounding box center [227, 243] width 187 height 10
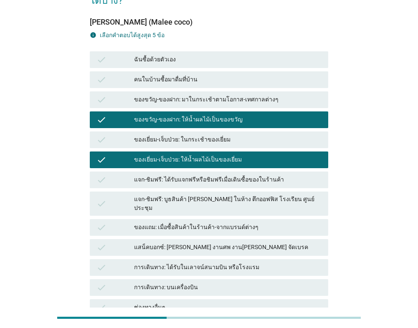
scroll to position [84, 0]
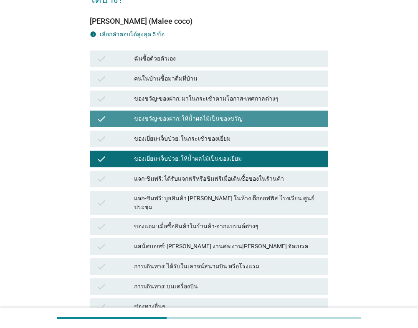
click at [197, 114] on div "ของขวัญ-ของฝาก: ให้น้ำผลไม้เป็นของขวัญ" at bounding box center [227, 119] width 187 height 10
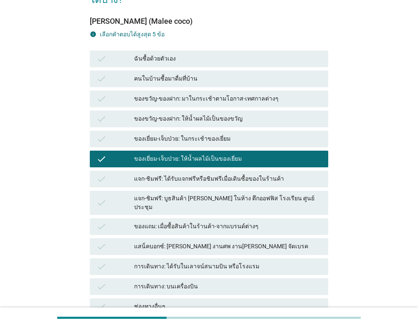
click at [182, 154] on div "ของเยี่ยม-เจ็บป่วย: ให้น้ำผลไม้เป็นของเยี่ยม" at bounding box center [227, 159] width 187 height 10
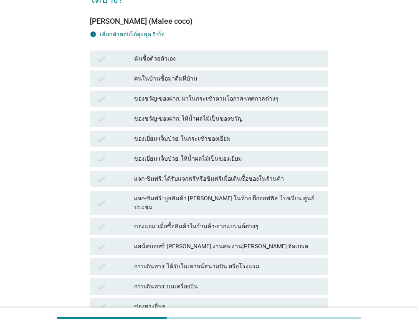
click at [181, 54] on div "ฉันซื้อด้วยตัวเอง" at bounding box center [227, 59] width 187 height 10
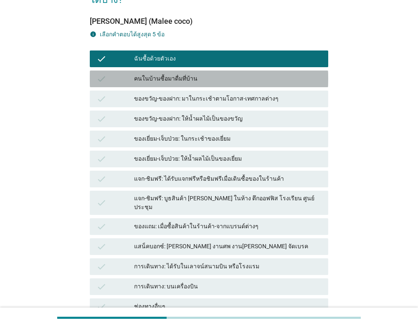
click at [181, 74] on div "คนในบ้านซื้อมาดื่มที่บ้าน" at bounding box center [227, 79] width 187 height 10
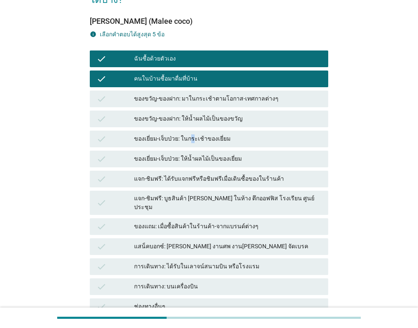
click at [190, 131] on div "check ของเยี่ยม-เจ็บป่วย: ในกระเช้าของเยี่ยม" at bounding box center [209, 139] width 238 height 17
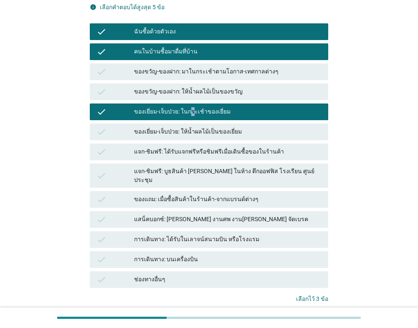
scroll to position [125, 0]
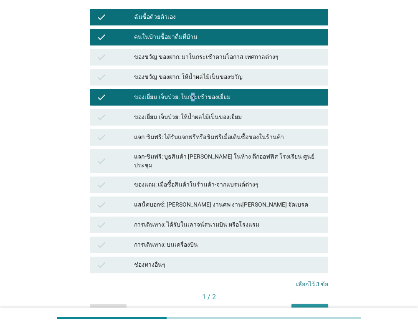
click at [300, 304] on button "ต่อไป" at bounding box center [309, 311] width 37 height 15
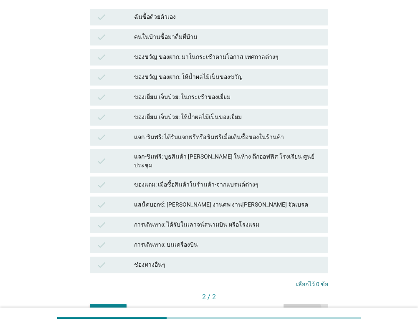
scroll to position [0, 0]
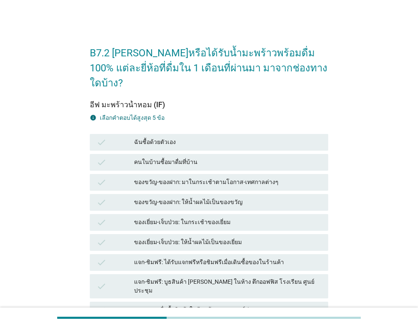
click at [300, 305] on div "ของแถม: เมื่อซื้อสินค้าในร้านค้า-จากแบรนด์ต่างๆ" at bounding box center [227, 310] width 187 height 10
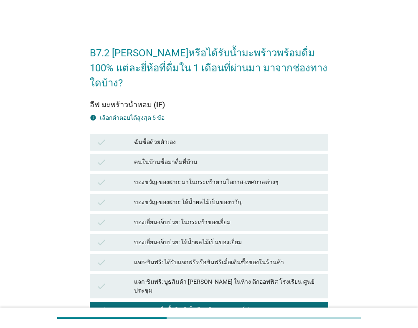
click at [207, 197] on div "ของขวัญ-ของฝาก: ให้น้ำผลไม้เป็นของขวัญ" at bounding box center [227, 202] width 187 height 10
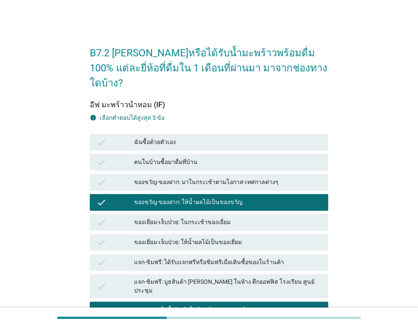
click at [178, 218] on div "ของเยี่ยม-เจ็บป่วย: ในกระเช้าของเยี่ยม" at bounding box center [227, 223] width 187 height 10
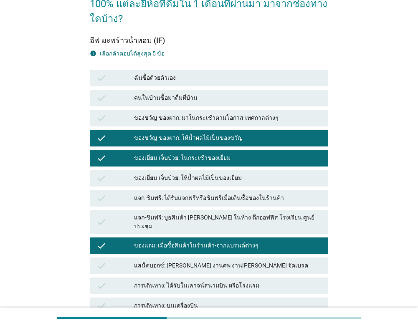
scroll to position [125, 0]
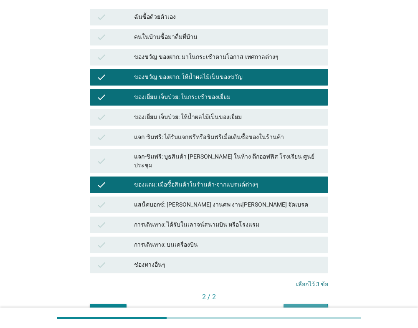
click at [311, 307] on div "คำถามต่อไป" at bounding box center [305, 311] width 31 height 9
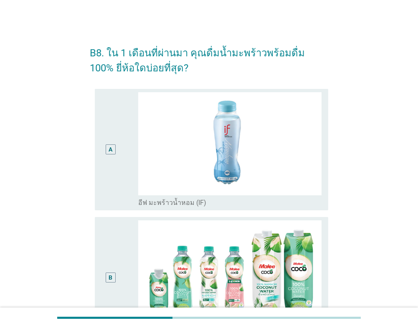
click at [112, 170] on div "A" at bounding box center [110, 149] width 18 height 115
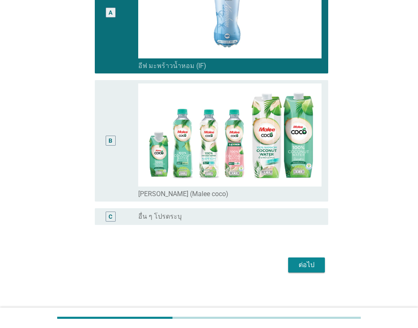
scroll to position [141, 0]
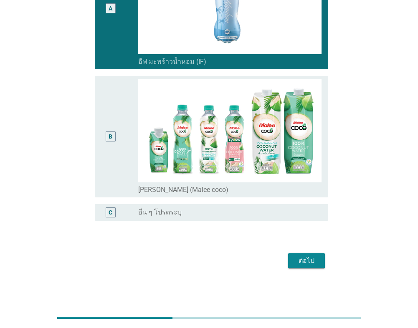
drag, startPoint x: 121, startPoint y: 134, endPoint x: 127, endPoint y: 139, distance: 7.7
click at [122, 134] on div "B" at bounding box center [119, 136] width 37 height 115
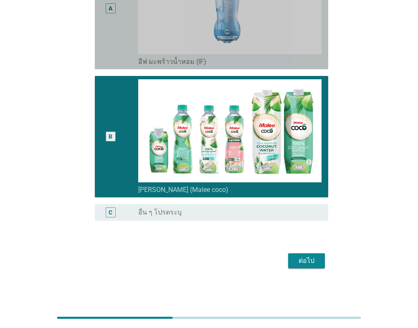
click at [126, 54] on div "A" at bounding box center [119, 8] width 37 height 115
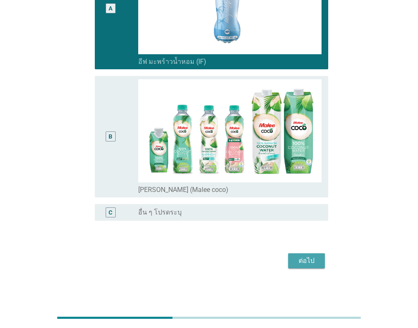
click at [320, 262] on button "ต่อไป" at bounding box center [306, 260] width 37 height 15
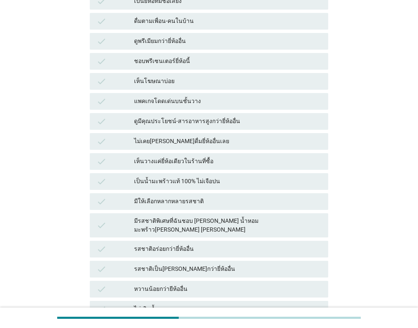
scroll to position [0, 0]
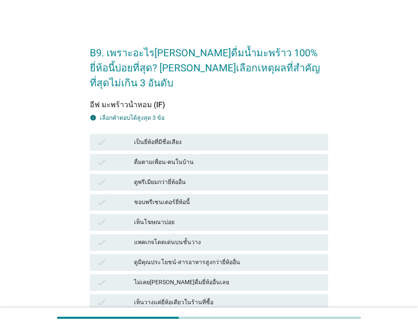
click at [201, 218] on div "เห็นโฆษณาบ่อย" at bounding box center [227, 223] width 187 height 10
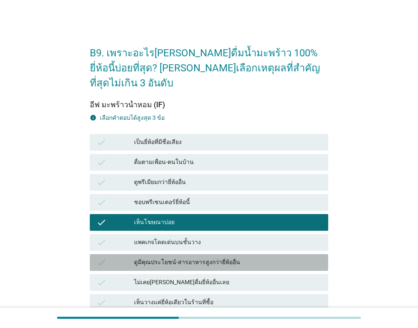
click at [201, 258] on div "ดูมีคุณประโยชน์-สารอาหารสูงกว่ายี่ห้ออื่น" at bounding box center [227, 263] width 187 height 10
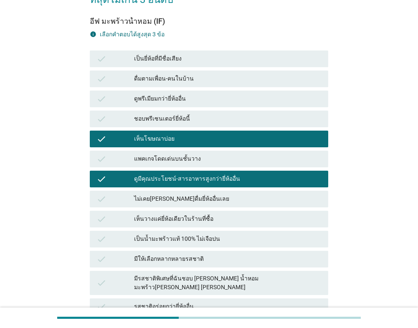
click at [185, 214] on div "เห็นวางแค่ยี่ห้อเดียวในร้านที่ซื้อ" at bounding box center [227, 219] width 187 height 10
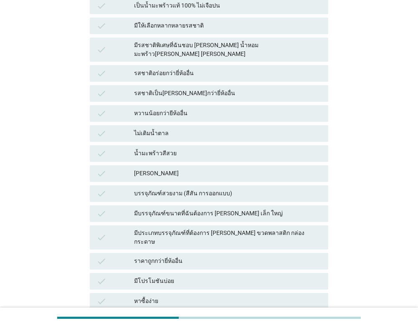
scroll to position [371, 0]
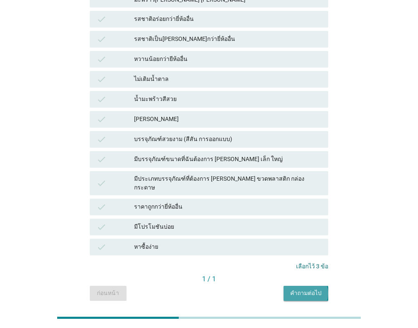
click at [311, 286] on button "คำถามต่อไป" at bounding box center [305, 293] width 45 height 15
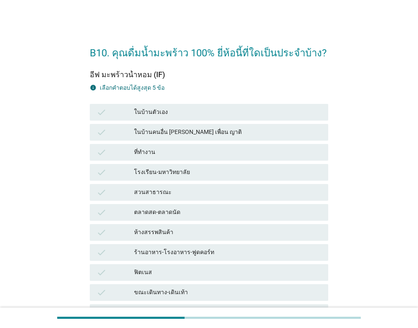
click at [139, 177] on div "โรงเรียน-มหาวิทยาลัย" at bounding box center [227, 172] width 187 height 10
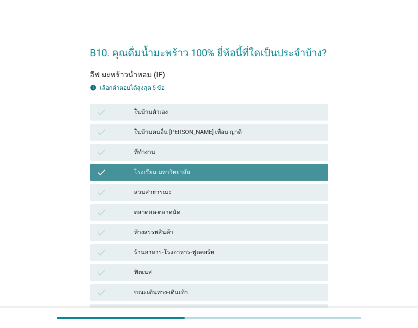
click at [187, 245] on div "check ร้านอาหาร-โรงอาหาร-ฟูดคอร์ท" at bounding box center [209, 252] width 238 height 17
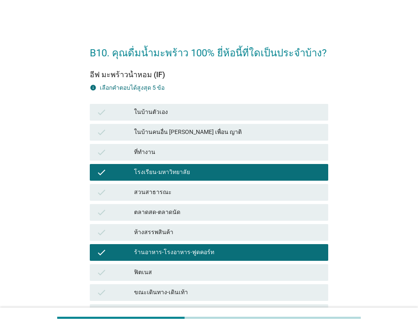
click at [193, 202] on div "check ตลาดสด-ตลาดนัด" at bounding box center [209, 212] width 242 height 20
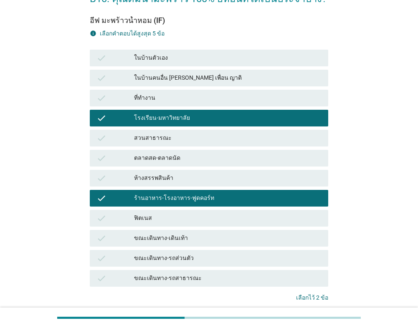
scroll to position [116, 0]
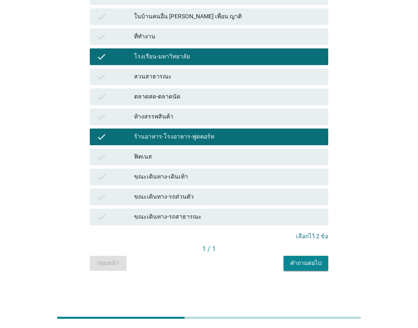
click at [184, 169] on div "check ขณะเดินทาง-เดินเท้า" at bounding box center [209, 177] width 238 height 17
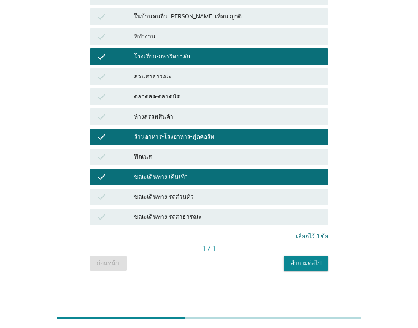
click at [307, 271] on button "คำถามต่อไป" at bounding box center [305, 263] width 45 height 15
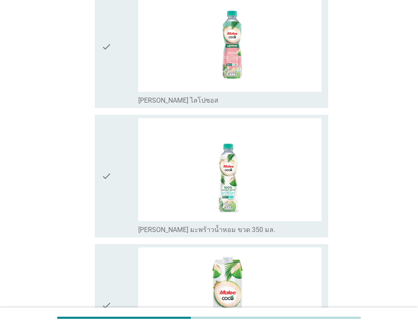
scroll to position [0, 0]
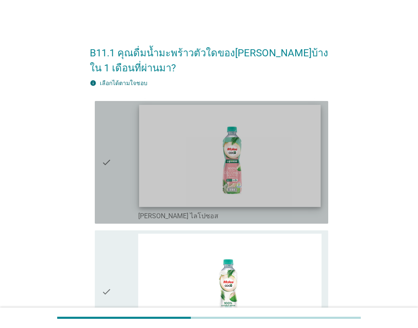
click at [213, 164] on img at bounding box center [230, 156] width 182 height 102
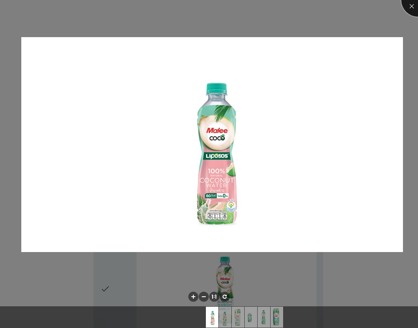
click at [408, 5] on div at bounding box center [417, -1] width 33 height 33
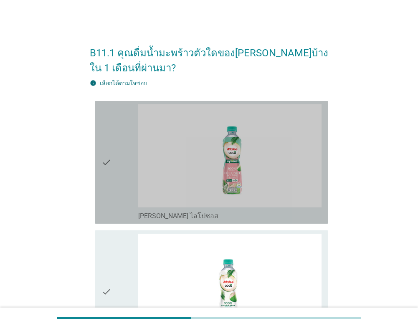
drag, startPoint x: 114, startPoint y: 175, endPoint x: 111, endPoint y: 229, distance: 54.4
click at [115, 175] on div "check" at bounding box center [119, 162] width 37 height 116
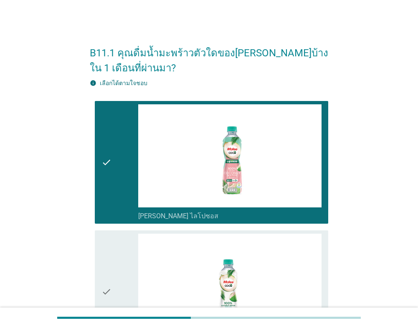
click at [111, 243] on icon "check" at bounding box center [106, 292] width 10 height 116
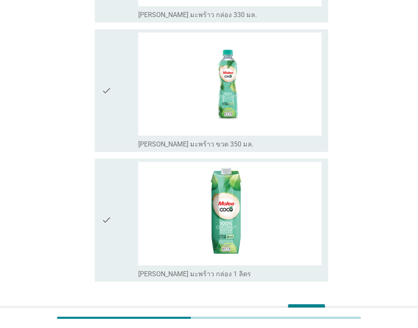
scroll to position [640, 0]
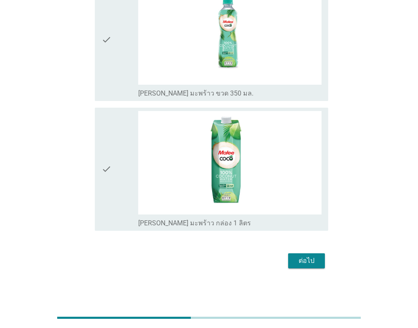
click at [114, 125] on div "check" at bounding box center [119, 169] width 37 height 116
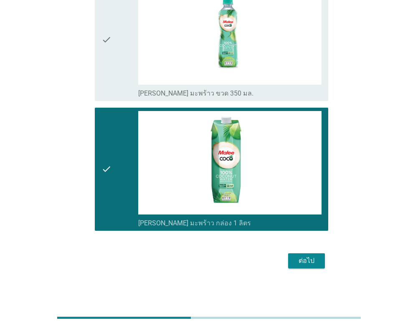
click at [296, 259] on div "ต่อไป" at bounding box center [306, 261] width 23 height 10
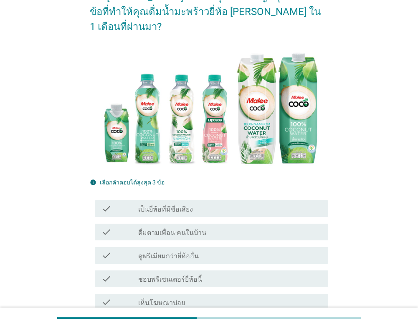
scroll to position [125, 0]
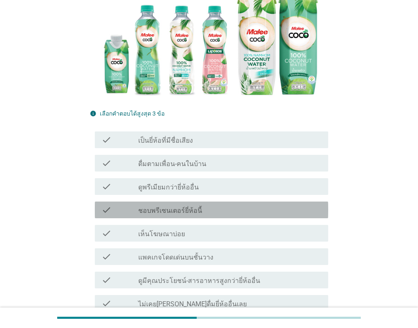
click at [215, 202] on div "check check_box_outline_blank ชอบพรีเซนเตอร์ยี่ห้อนี้" at bounding box center [211, 210] width 233 height 17
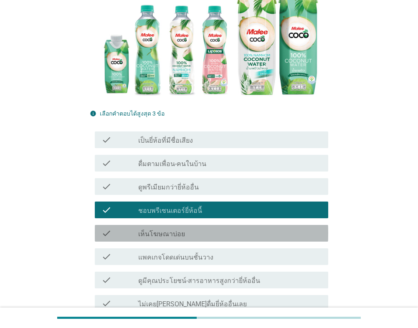
click at [213, 228] on div "check_box_outline_blank เห็นโฆษณาบ่อย" at bounding box center [229, 233] width 183 height 10
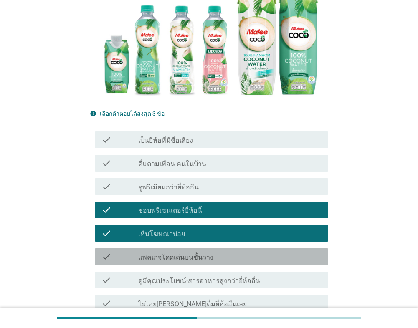
drag, startPoint x: 216, startPoint y: 237, endPoint x: 218, endPoint y: 241, distance: 4.9
click at [216, 248] on div "check check_box_outline_blank แพคเกจโดดเด่นบนชั้นวาง" at bounding box center [211, 256] width 233 height 17
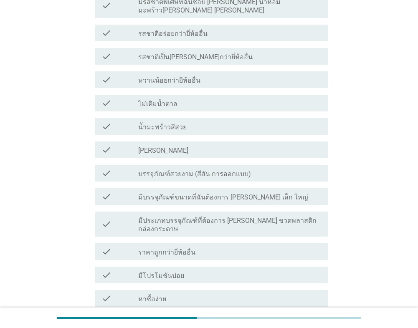
scroll to position [585, 0]
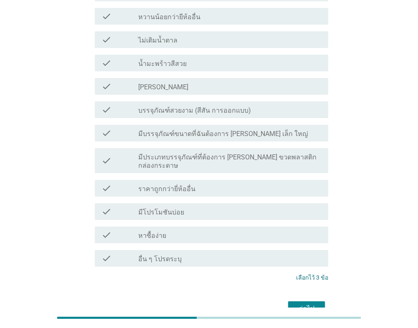
click at [304, 304] on div "ต่อไป" at bounding box center [306, 309] width 23 height 10
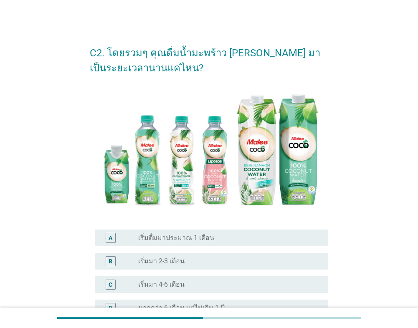
scroll to position [125, 0]
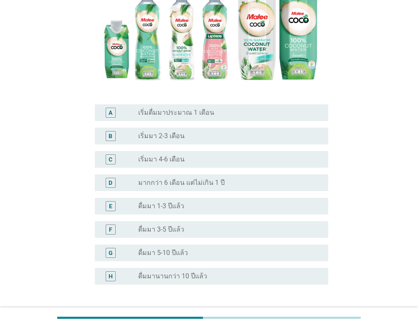
click at [187, 116] on label "เริ่มดื่มมาประมาณ 1 เดือน" at bounding box center [176, 113] width 76 height 8
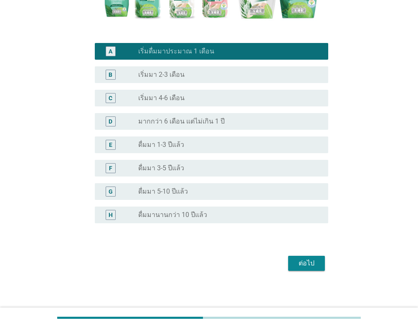
scroll to position [189, 0]
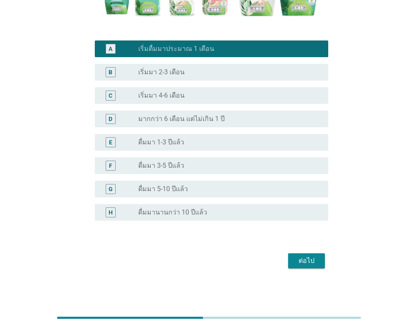
click at [302, 262] on div "ต่อไป" at bounding box center [306, 261] width 23 height 10
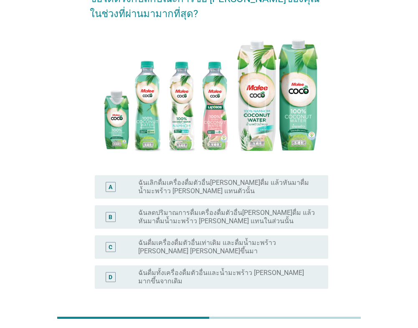
scroll to position [146, 0]
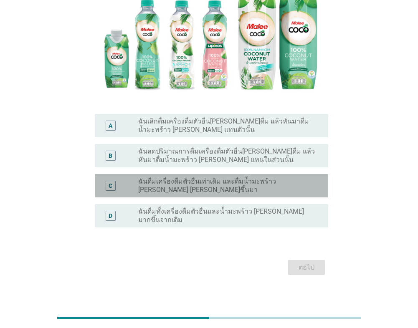
drag, startPoint x: 202, startPoint y: 191, endPoint x: 294, endPoint y: 245, distance: 106.5
click at [205, 192] on label "ฉันดื่มเครื่องดื่มตัวอื่นเท่าเดิม และดื่มน้ำมะพร้าว [PERSON_NAME] [PERSON_NAME]…" at bounding box center [226, 185] width 177 height 17
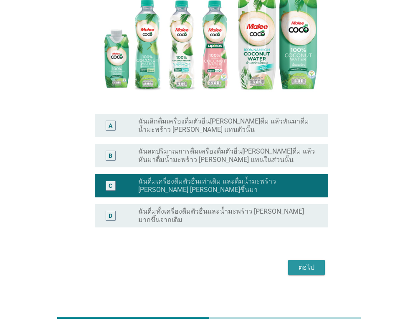
click at [306, 266] on div "ต่อไป" at bounding box center [306, 268] width 23 height 10
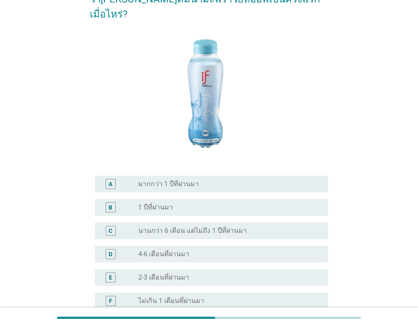
scroll to position [84, 0]
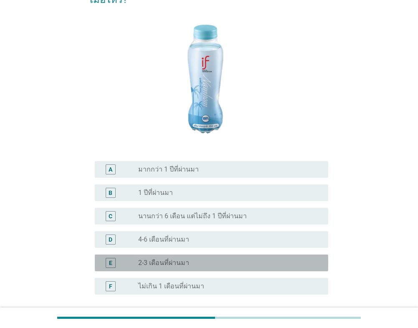
click at [175, 259] on label "2-3 เดือนที่ผ่านมา" at bounding box center [163, 263] width 51 height 8
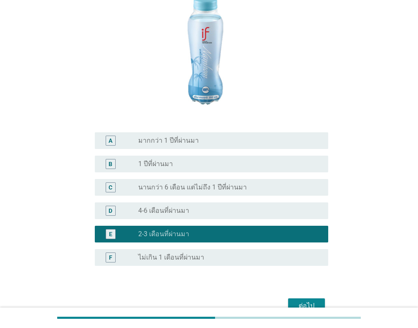
scroll to position [142, 0]
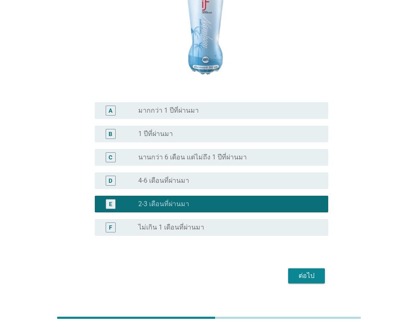
click at [303, 271] on div "ต่อไป" at bounding box center [306, 276] width 23 height 10
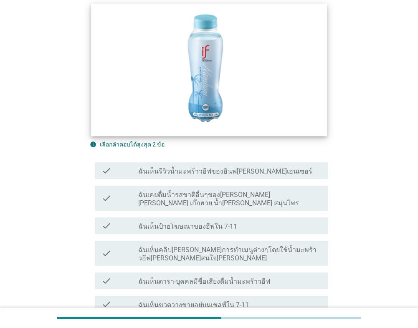
scroll to position [125, 0]
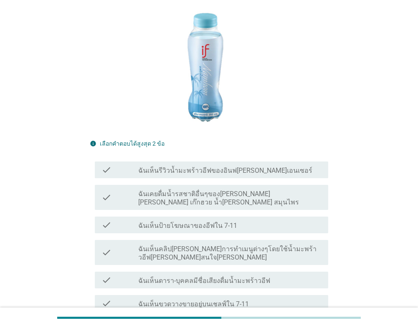
click at [201, 222] on label "ฉันเห็นป้ายโฆษณาของอีฟใน 7-11" at bounding box center [187, 226] width 99 height 8
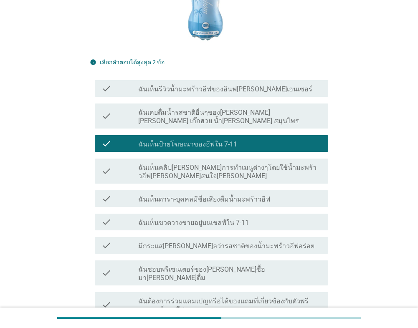
scroll to position [209, 0]
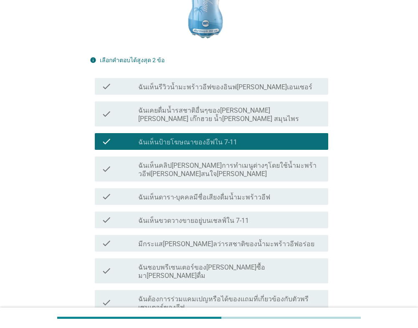
click at [177, 263] on label "ฉันชอบพรีเซนเตอร์ของ[PERSON_NAME]ซื้อมา[PERSON_NAME]ดื่ม" at bounding box center [229, 271] width 183 height 17
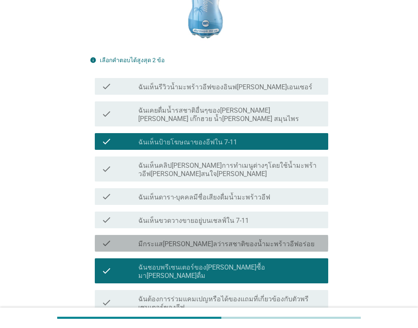
click at [196, 240] on label "มีกระแส[PERSON_NAME]ลว่ารสชาติของน้ำมะพร้าวอีฟอร่อย" at bounding box center [226, 244] width 176 height 8
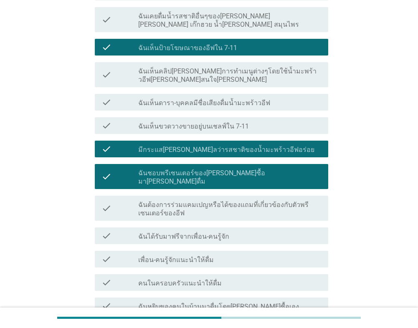
scroll to position [376, 0]
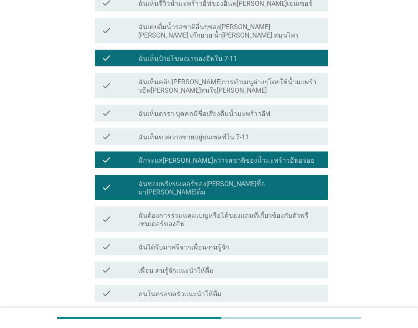
click at [194, 180] on label "ฉันชอบพรีเซนเตอร์ของ[PERSON_NAME]ซื้อมา[PERSON_NAME]ดื่ม" at bounding box center [229, 188] width 183 height 17
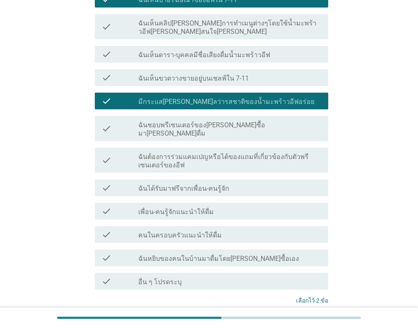
scroll to position [390, 0]
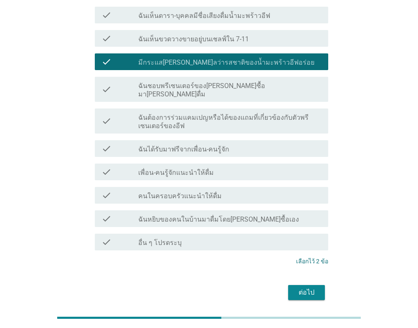
click at [295, 288] on div "ต่อไป" at bounding box center [306, 293] width 23 height 10
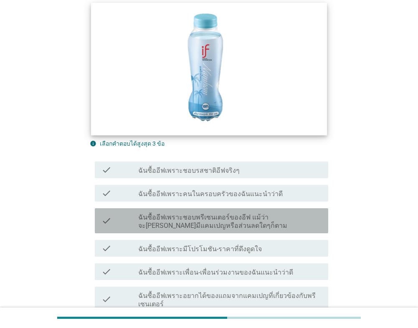
click at [221, 213] on label "ฉันซื้ออีฟเพราะชอบพรีเซนเตอร์ของอีฟ แม้ว่าจะ[PERSON_NAME]มีแคมเปญหรือส่วนลดใดๆก…" at bounding box center [229, 221] width 183 height 17
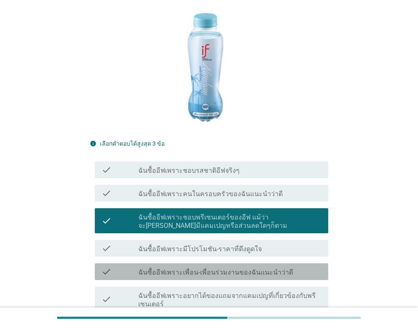
click at [202, 263] on div "check check_box_outline_blank ฉันซื้ออีฟเพราะเพื่อน-เพื่อนร่วมงานของฉันแนะนำว่า…" at bounding box center [211, 271] width 233 height 17
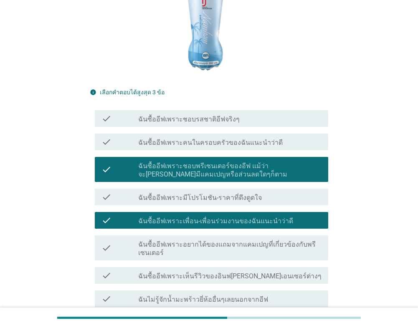
scroll to position [273, 0]
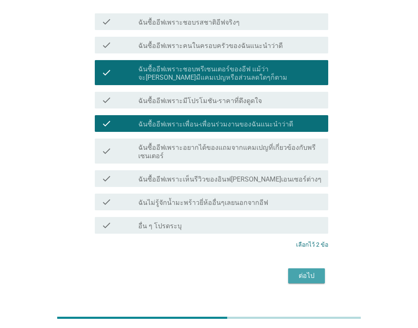
click at [300, 271] on div "ต่อไป" at bounding box center [306, 276] width 23 height 10
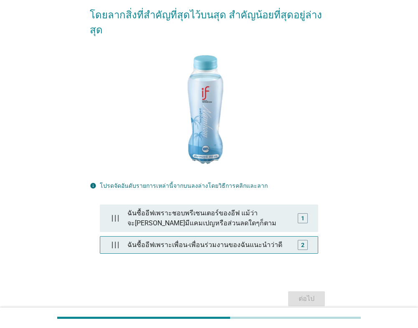
scroll to position [84, 0]
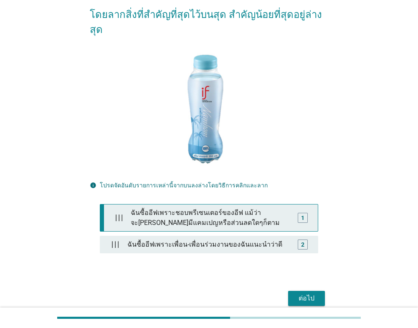
click at [217, 210] on div "ฉันซื้ออีฟเพราะชอบพรีเซนเตอร์ของอีฟ แม้ว่าจะ[PERSON_NAME]มีแคมเปญหรือส่วนลดใดๆก…" at bounding box center [210, 218] width 167 height 27
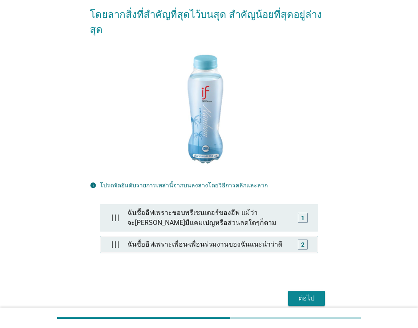
click at [220, 236] on div "ฉันซื้ออีฟเพราะเพื่อน-เพื่อนร่วมงานของฉันแนะนำว่าดี" at bounding box center [209, 244] width 170 height 17
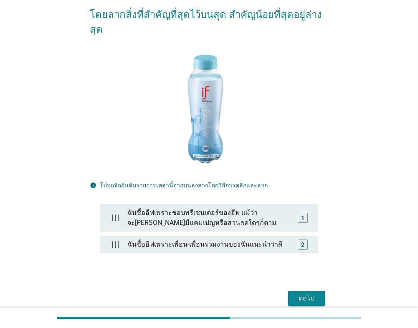
click at [293, 291] on button "ต่อไป" at bounding box center [306, 298] width 37 height 15
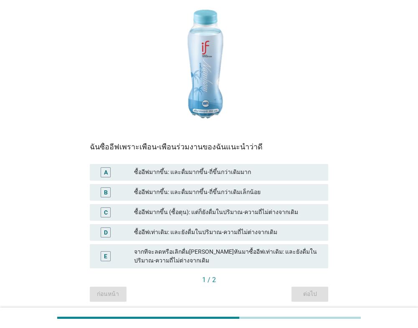
click at [219, 215] on div "ซื้ออีฟมากขึ้น (ซื้อตุน): แต่ก็ยังดื่มในปริมาณ-ความถี่ไม่ต่างจากเดิม" at bounding box center [227, 213] width 187 height 10
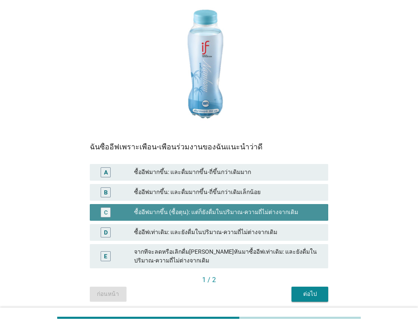
click at [217, 237] on div "ซื้ออีฟเท่าเดิม: และยังดื่มในปริมาณ-ความถี่ไม่ต่างจากเดิม" at bounding box center [227, 233] width 187 height 10
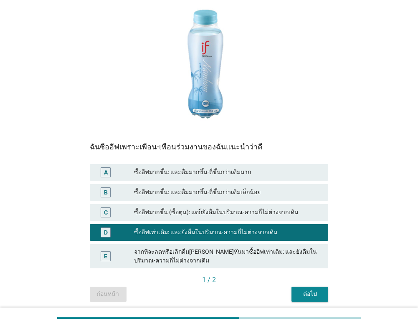
click at [304, 292] on div "ต่อไป" at bounding box center [309, 294] width 23 height 9
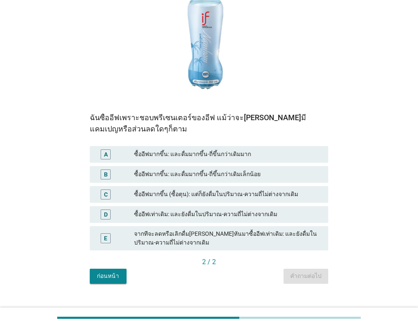
scroll to position [125, 0]
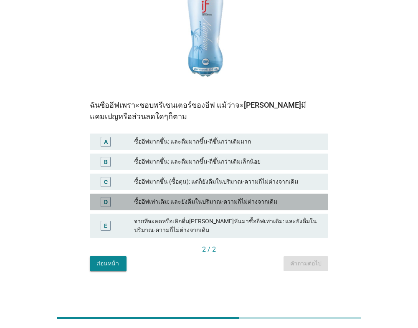
click at [230, 196] on div "D ซื้ออีฟเท่าเดิม: และยังดื่มในปริมาณ-ความถี่ไม่ต่างจากเดิม" at bounding box center [209, 202] width 238 height 17
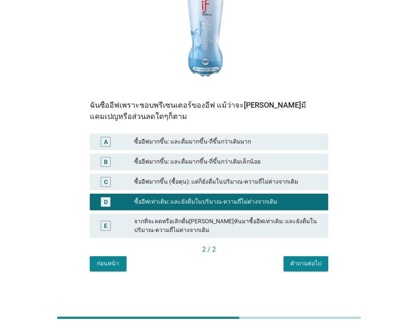
click at [309, 258] on button "คำถามต่อไป" at bounding box center [305, 263] width 45 height 15
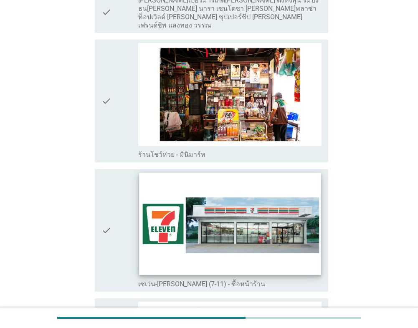
scroll to position [1628, 0]
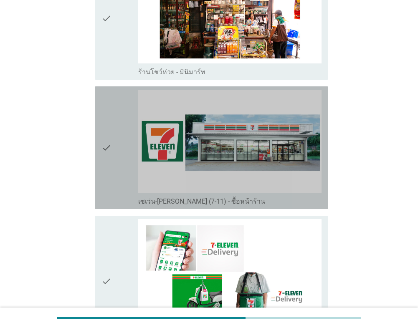
click at [115, 161] on div "check" at bounding box center [119, 148] width 37 height 116
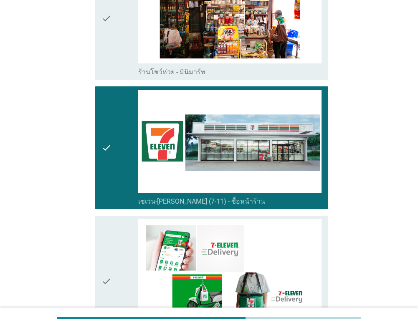
click at [119, 235] on div "check" at bounding box center [119, 281] width 37 height 124
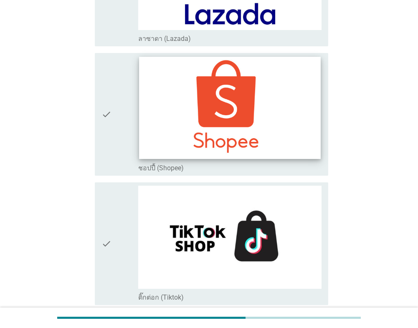
scroll to position [2396, 0]
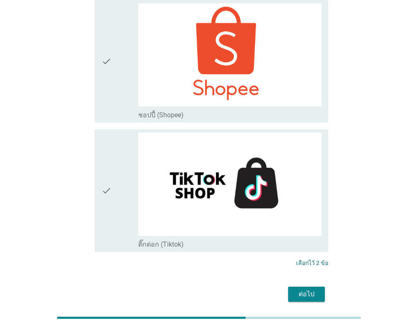
click at [305, 287] on button "ต่อไป" at bounding box center [306, 294] width 37 height 15
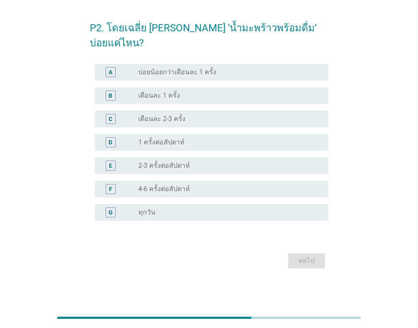
scroll to position [0, 0]
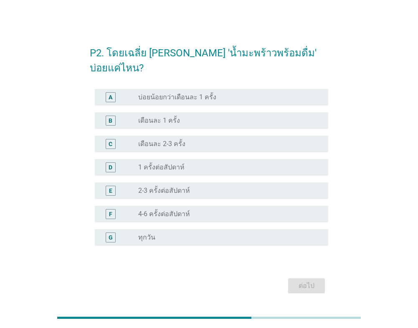
click at [173, 210] on label "4-6 ครั้งต่อสัปดาห์" at bounding box center [164, 214] width 52 height 8
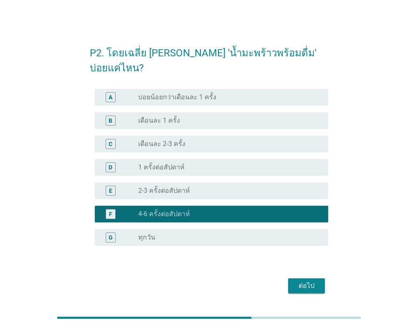
click at [302, 281] on div "ต่อไป" at bounding box center [306, 286] width 23 height 10
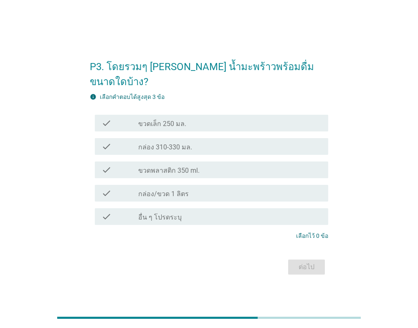
click at [160, 148] on div "check check_box_outline_blank กล่อง 310-330 มล." at bounding box center [209, 146] width 238 height 23
click at [183, 190] on label "กล่อง/ขวด 1 ลิตร" at bounding box center [163, 194] width 51 height 8
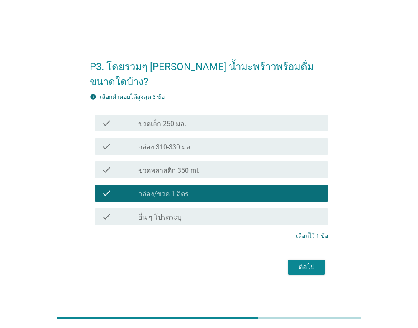
click at [193, 165] on div "check_box_outline_blank ขวดพลาสติก 350 ml." at bounding box center [229, 170] width 183 height 10
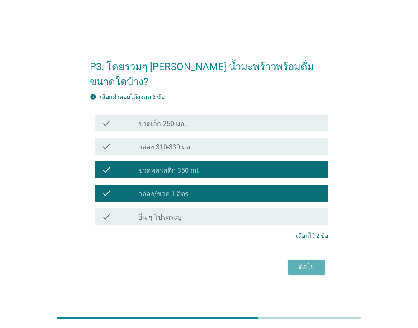
click at [299, 260] on button "ต่อไป" at bounding box center [306, 267] width 37 height 15
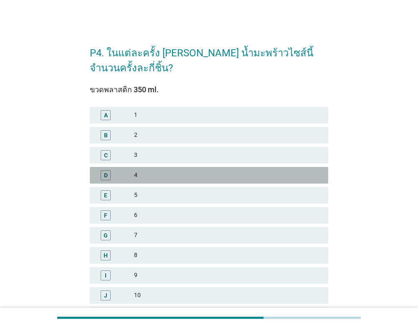
click at [185, 168] on div "D 4" at bounding box center [209, 175] width 238 height 17
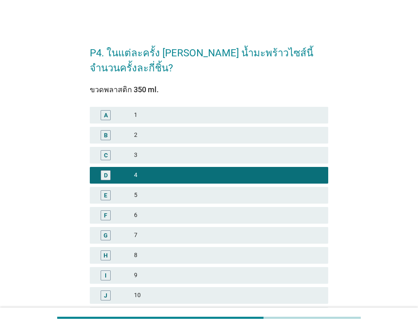
click at [182, 232] on div "7" at bounding box center [227, 235] width 187 height 10
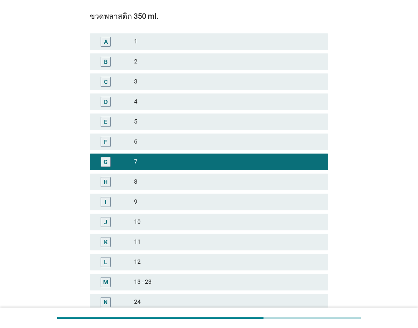
scroll to position [167, 0]
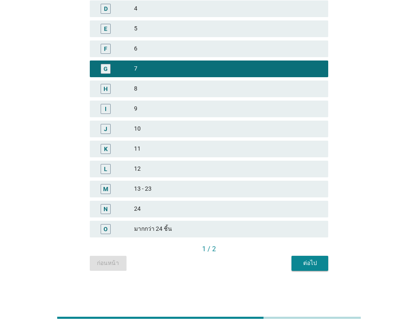
click at [182, 152] on div "11" at bounding box center [227, 149] width 187 height 10
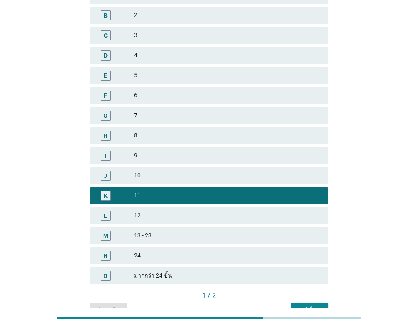
scroll to position [41, 0]
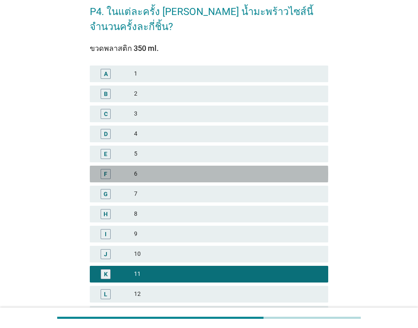
click at [180, 179] on div "F 6" at bounding box center [209, 174] width 238 height 17
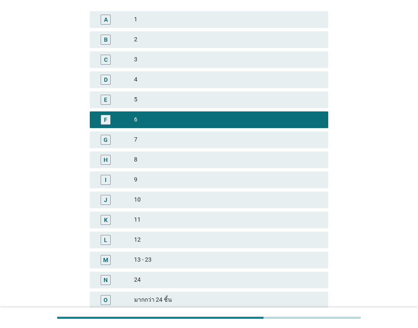
scroll to position [167, 0]
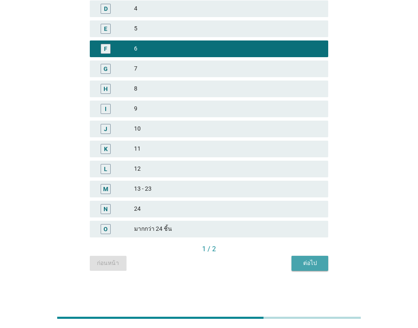
click at [314, 261] on div "ต่อไป" at bounding box center [309, 263] width 23 height 9
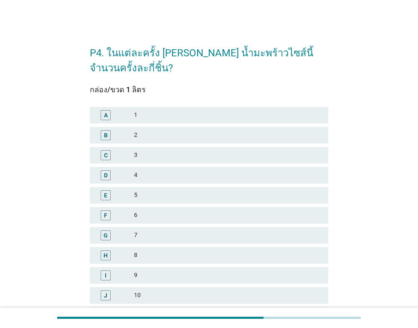
click at [176, 200] on div "E 5" at bounding box center [209, 195] width 238 height 17
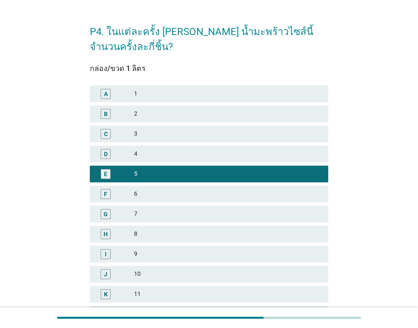
scroll to position [167, 0]
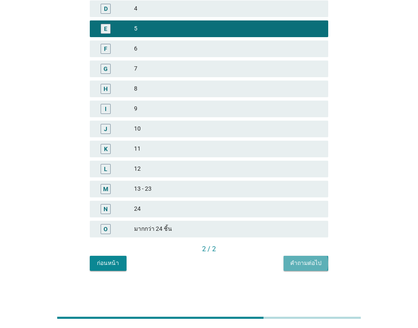
click at [295, 258] on button "คำถามต่อไป" at bounding box center [305, 263] width 45 height 15
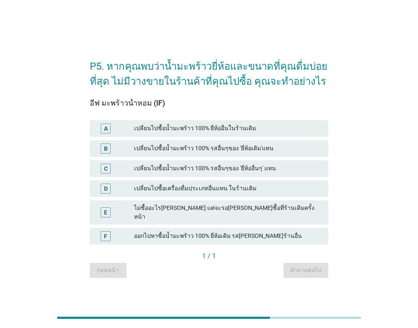
click at [208, 184] on div "D เปลี่ยนไปซื้อเครื่องดื่มประเภทอื่นแทน ในร้านเดิม" at bounding box center [209, 188] width 238 height 17
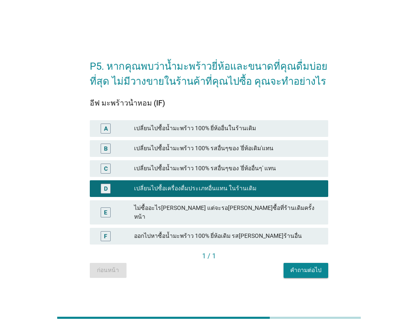
click at [224, 169] on div "เปลี่ยนไปซื้อน้ำมะพร้าว 100% รสอื่นๆของ 'ยี่ห้ออื่นๆ' แทน" at bounding box center [227, 169] width 187 height 10
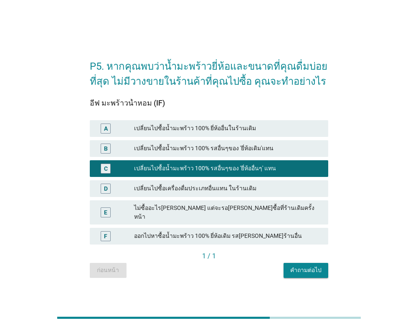
click at [298, 266] on div "คำถามต่อไป" at bounding box center [305, 270] width 31 height 9
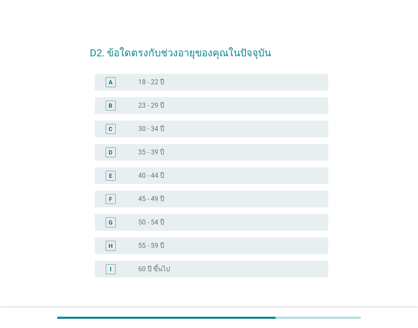
click at [174, 107] on div "radio_button_unchecked 23 - 29 ปี" at bounding box center [226, 105] width 177 height 8
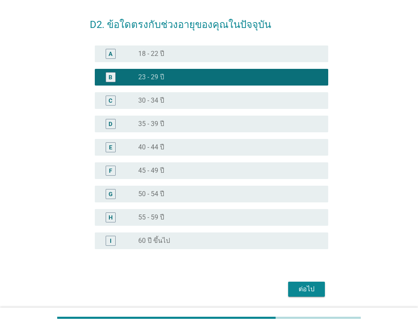
scroll to position [57, 0]
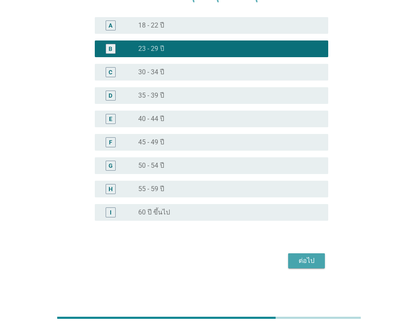
click at [304, 261] on div "ต่อไป" at bounding box center [306, 261] width 23 height 10
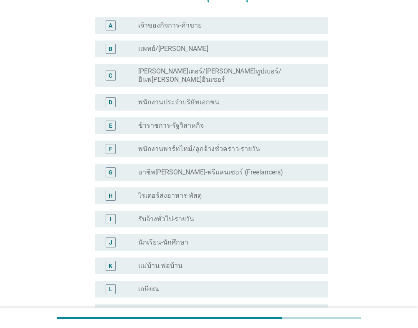
scroll to position [0, 0]
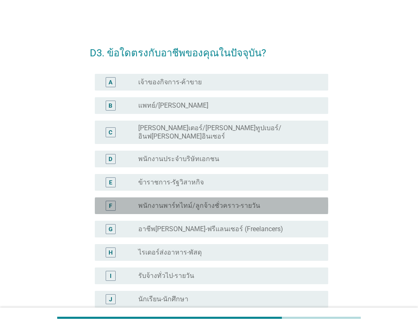
click at [200, 197] on div "F radio_button_unchecked พนักงานพาร์ทไทม์/ลูกจ้างชั่วคราว-รายวัน" at bounding box center [211, 205] width 233 height 17
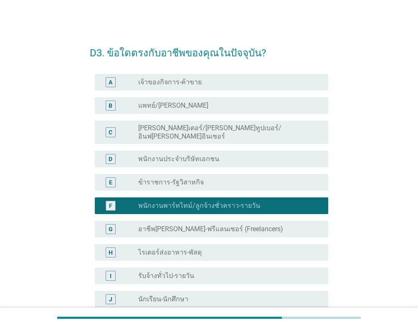
click at [190, 155] on label "พนักงานประจำบริษัทเอกชน" at bounding box center [178, 159] width 81 height 8
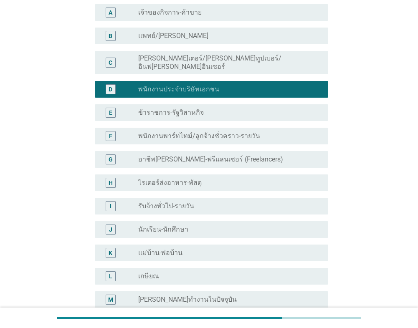
scroll to position [125, 0]
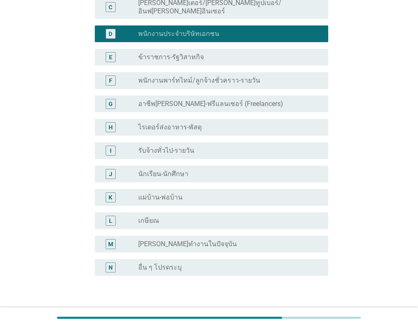
click at [310, 308] on div at bounding box center [209, 318] width 418 height 20
click at [310, 311] on div "ต่อไป" at bounding box center [306, 316] width 23 height 10
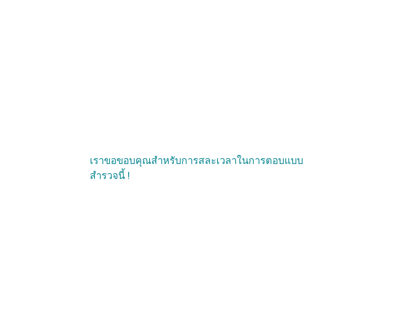
scroll to position [0, 0]
